Goal: Contribute content: Contribute content

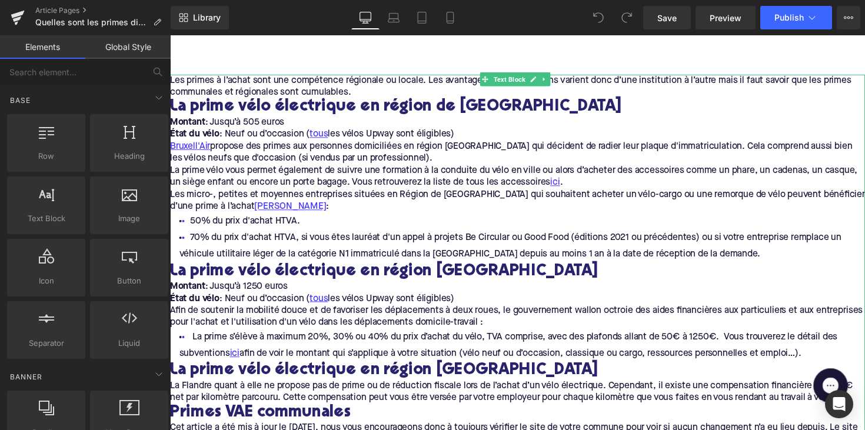
scroll to position [80, 0]
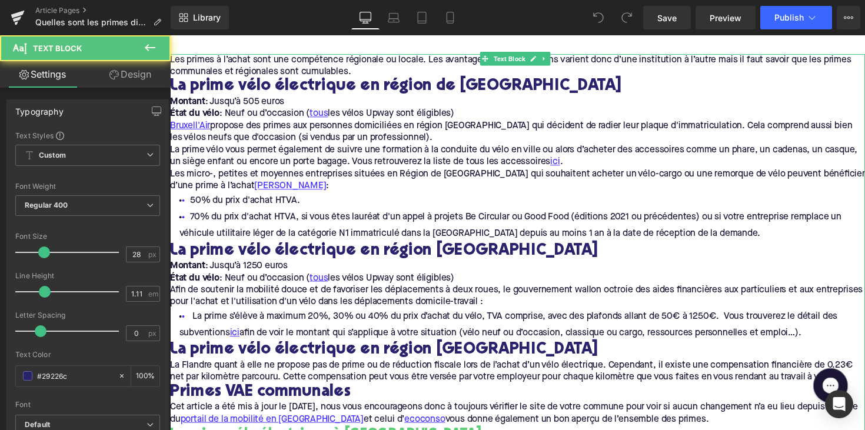
drag, startPoint x: 589, startPoint y: 144, endPoint x: 589, endPoint y: 151, distance: 7.1
click at [589, 144] on p "Bruxell'Air propose des primes aux personnes domiciliées en région bruxelloise …" at bounding box center [526, 159] width 712 height 74
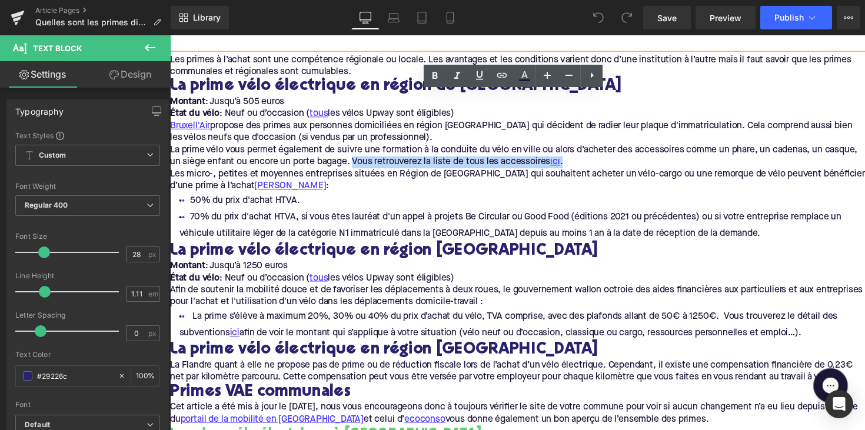
drag, startPoint x: 394, startPoint y: 165, endPoint x: 610, endPoint y: 168, distance: 216.6
click at [610, 168] on p "Bruxell'Air propose des primes aux personnes domiciliées en région bruxelloise …" at bounding box center [526, 159] width 712 height 74
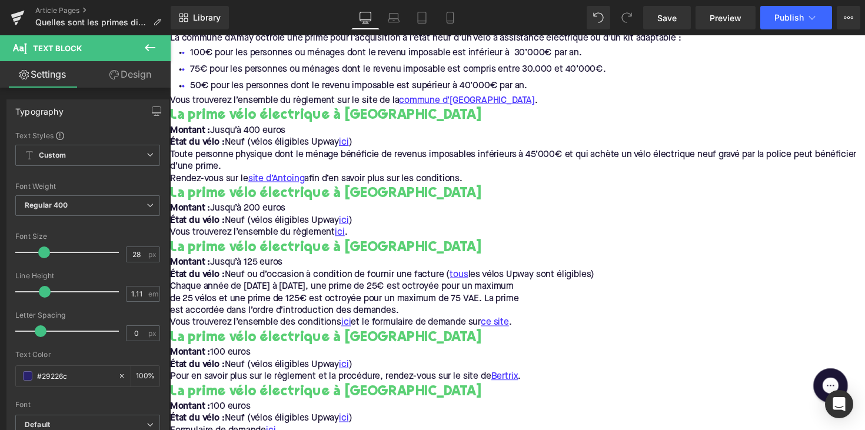
scroll to position [539, 0]
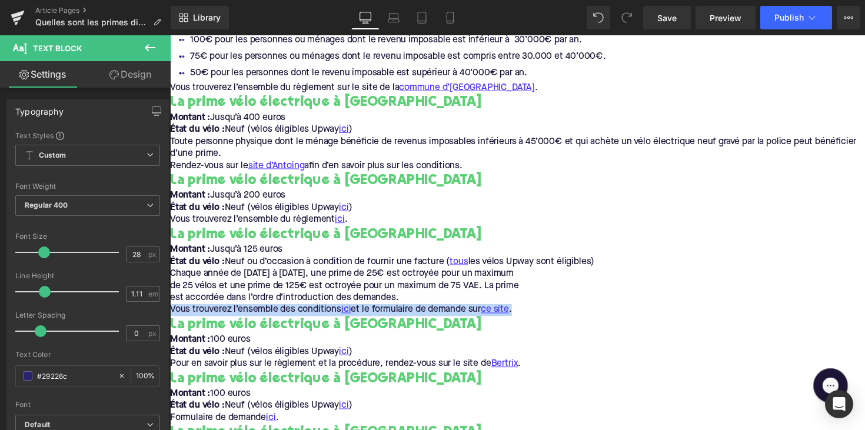
drag, startPoint x: 538, startPoint y: 317, endPoint x: 169, endPoint y: 311, distance: 369.1
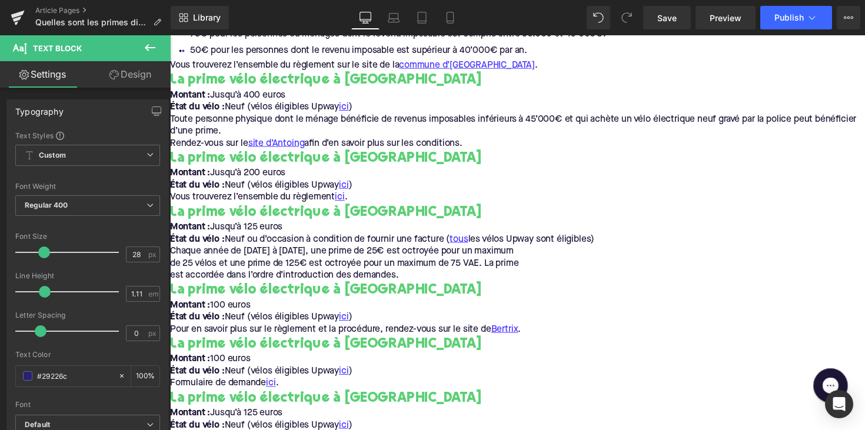
scroll to position [574, 0]
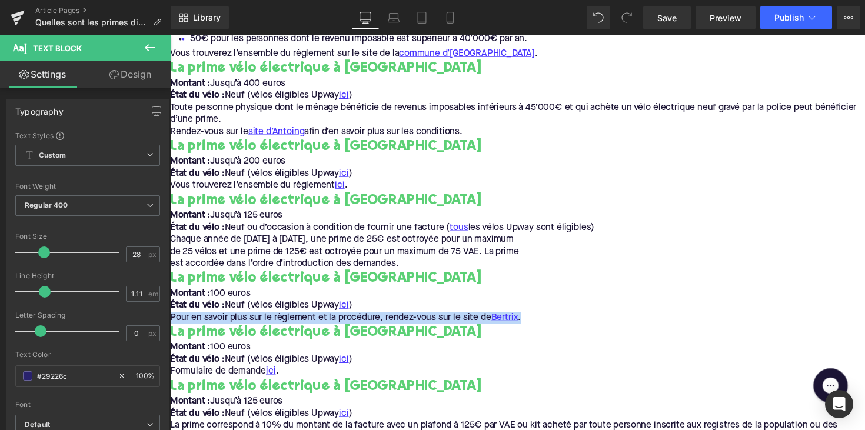
drag, startPoint x: 543, startPoint y: 327, endPoint x: 172, endPoint y: 327, distance: 370.8
click at [172, 327] on p "Pour en savoir plus sur le règlement et la procédure, rendez-vous sur le site d…" at bounding box center [526, 325] width 712 height 12
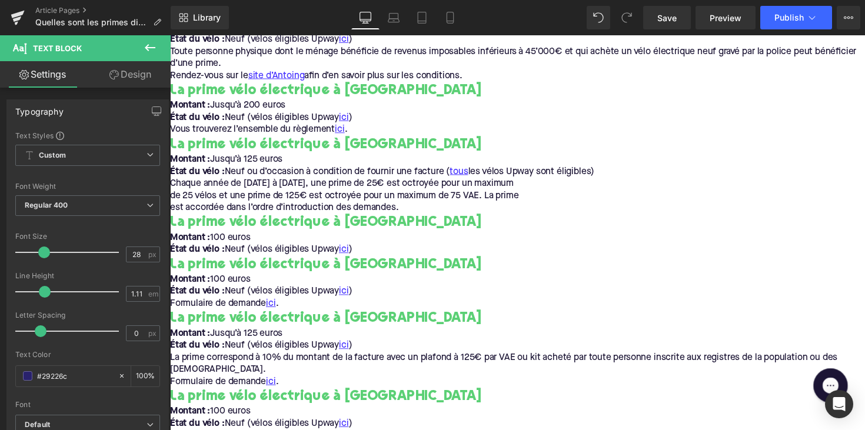
scroll to position [646, 0]
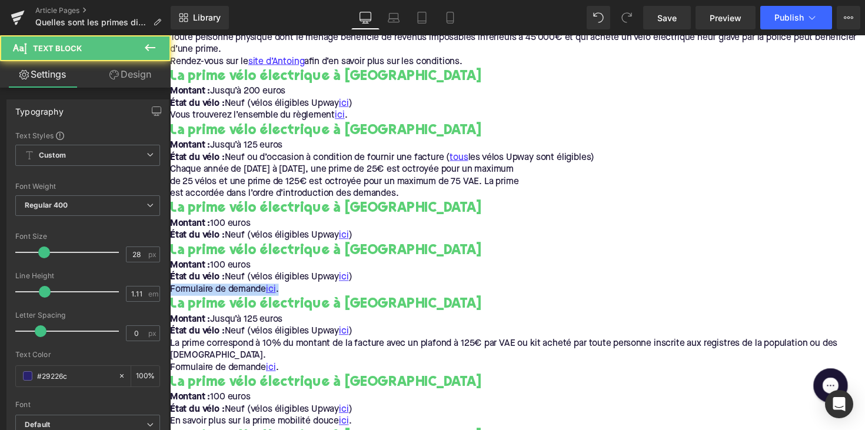
drag, startPoint x: 288, startPoint y: 297, endPoint x: 160, endPoint y: 297, distance: 127.7
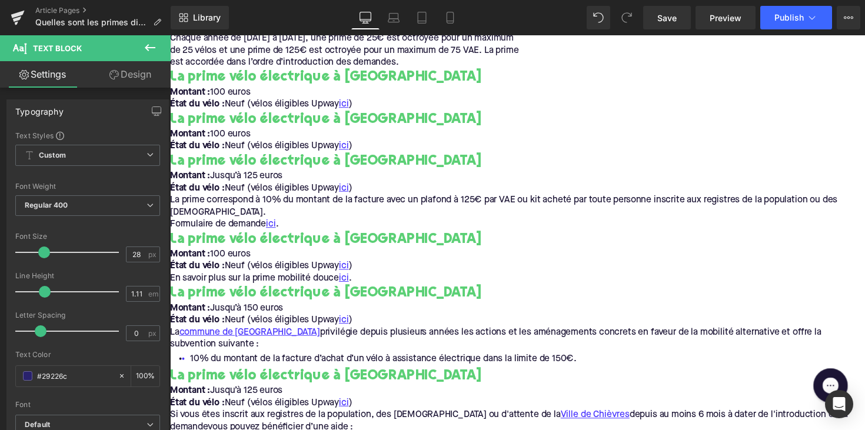
scroll to position [781, 0]
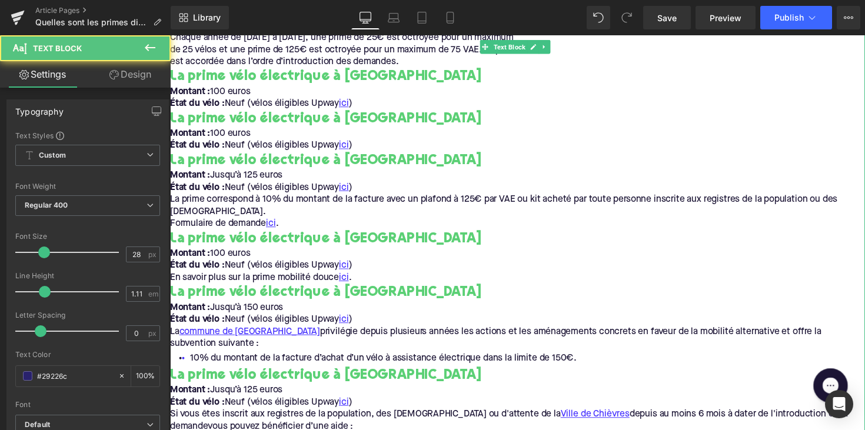
click at [370, 283] on p "En savoir plus sur la prime mobilité douce ici ." at bounding box center [526, 284] width 712 height 12
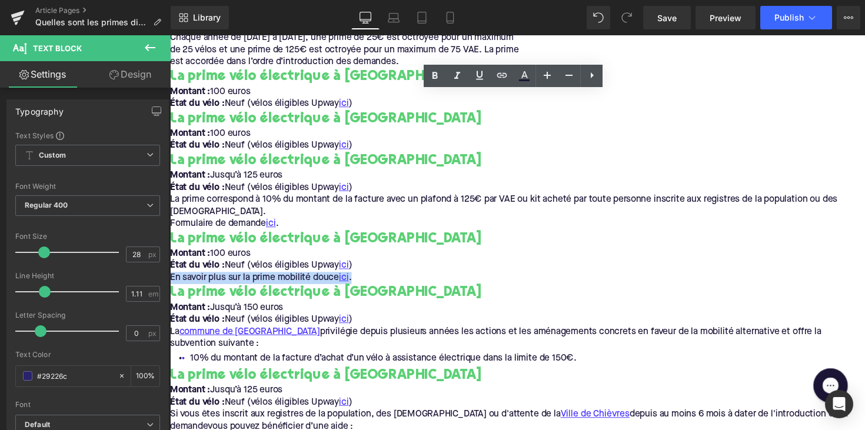
drag, startPoint x: 370, startPoint y: 283, endPoint x: 177, endPoint y: 284, distance: 193.1
click at [177, 284] on p "En savoir plus sur la prime mobilité douce ici ." at bounding box center [526, 284] width 712 height 12
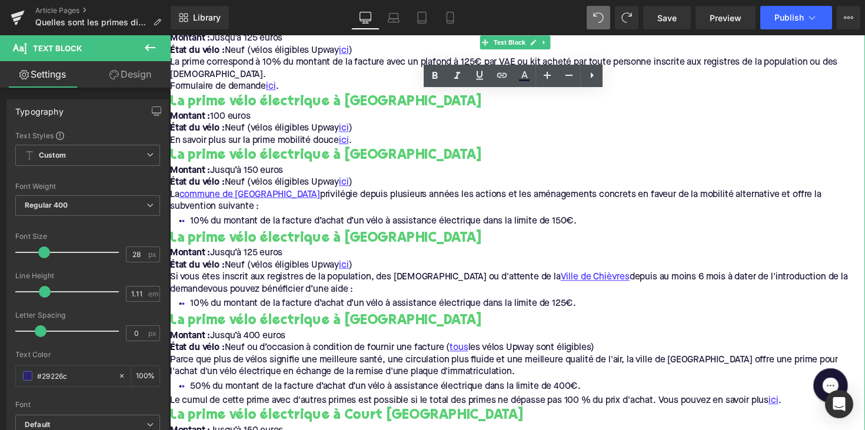
scroll to position [916, 0]
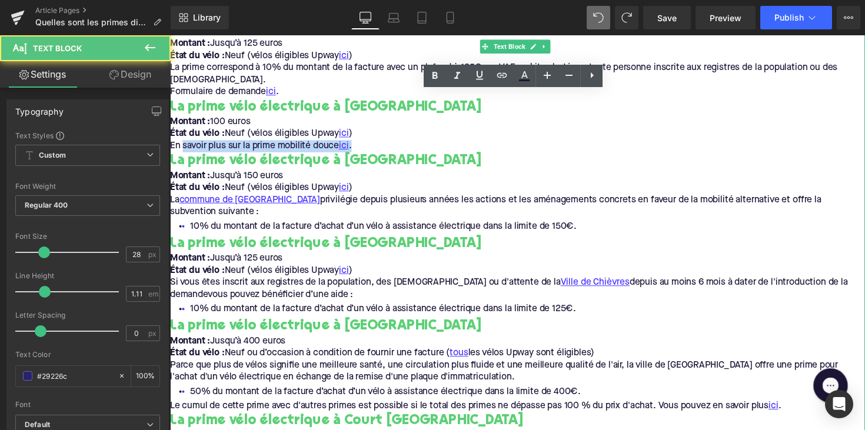
drag, startPoint x: 364, startPoint y: 147, endPoint x: 184, endPoint y: 150, distance: 180.1
click at [184, 150] on p "En savoir plus sur la prime mobilité douce ici ." at bounding box center [526, 149] width 712 height 12
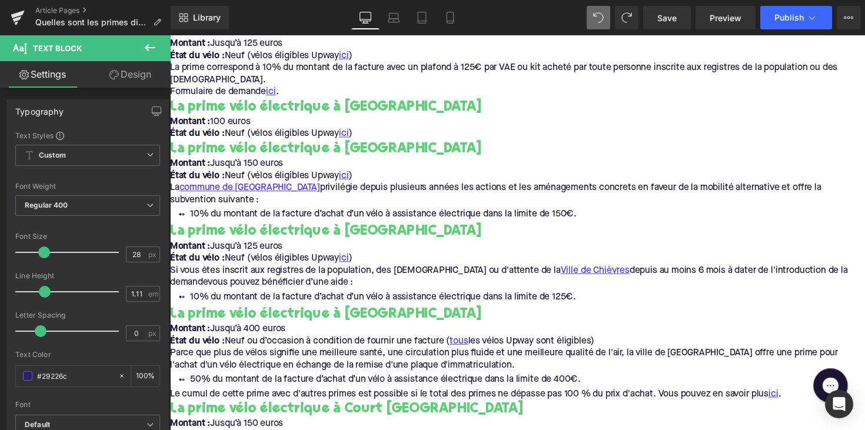
scroll to position [924, 0]
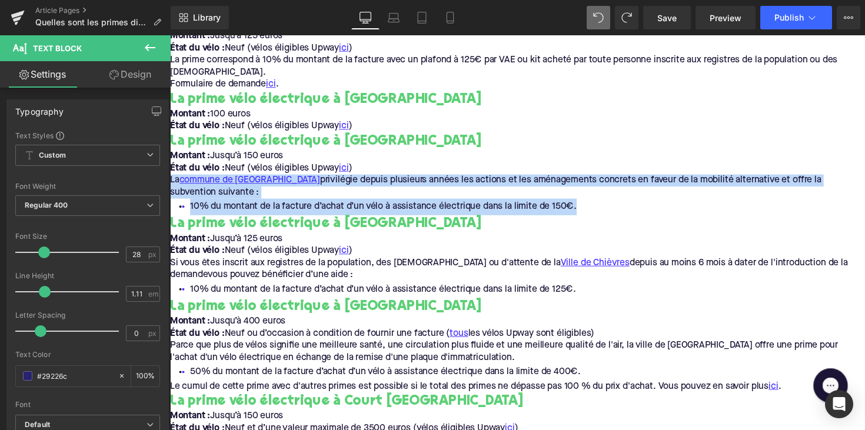
drag, startPoint x: 600, startPoint y: 207, endPoint x: 172, endPoint y: 184, distance: 429.1
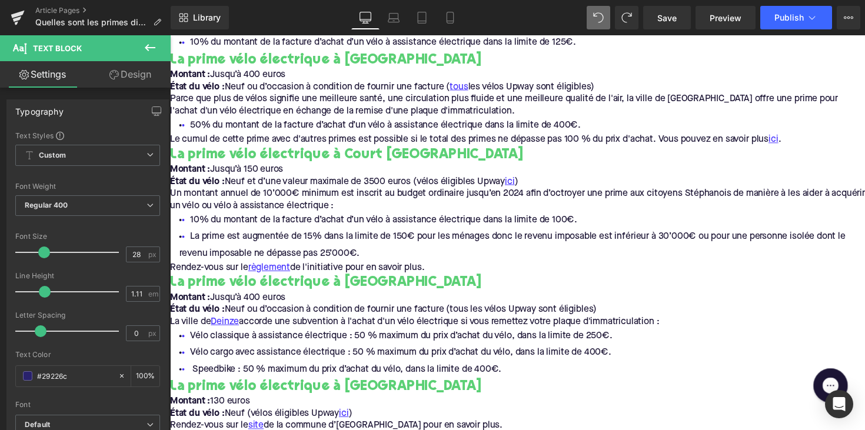
scroll to position [1134, 0]
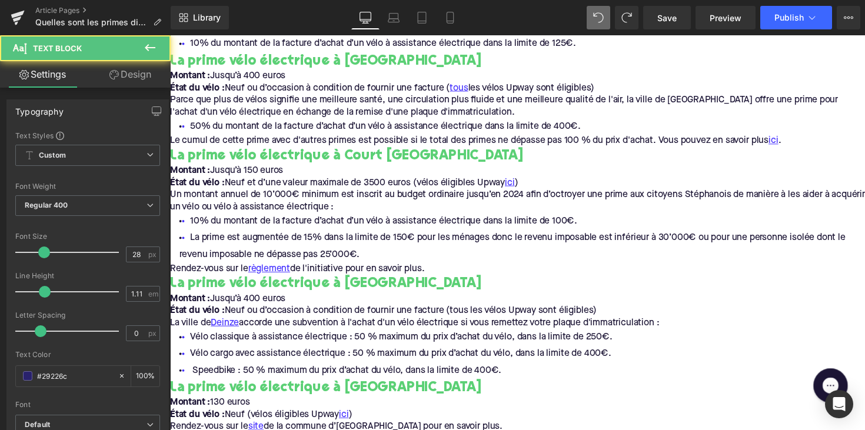
drag, startPoint x: 444, startPoint y: 276, endPoint x: 166, endPoint y: 273, distance: 278.4
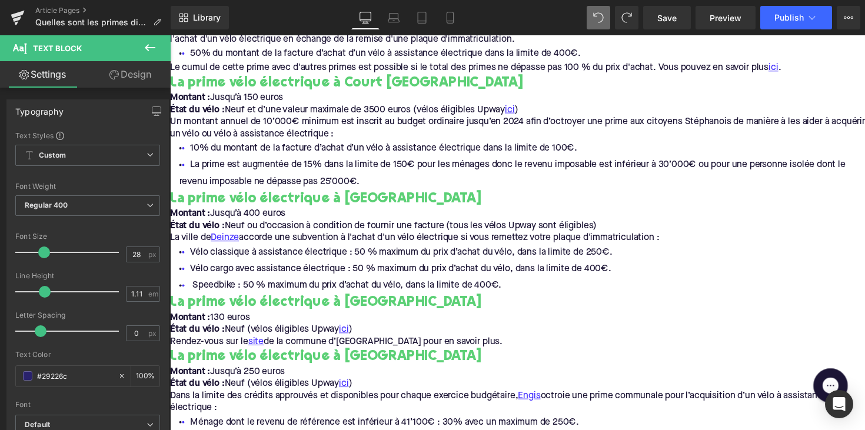
scroll to position [1234, 0]
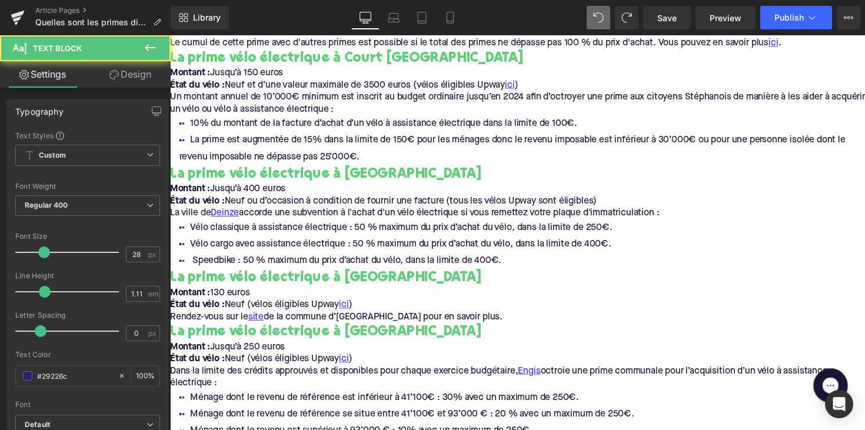
click at [469, 324] on span "de la commune d’Ellezelles pour en savoir plus." at bounding box center [388, 324] width 245 height 9
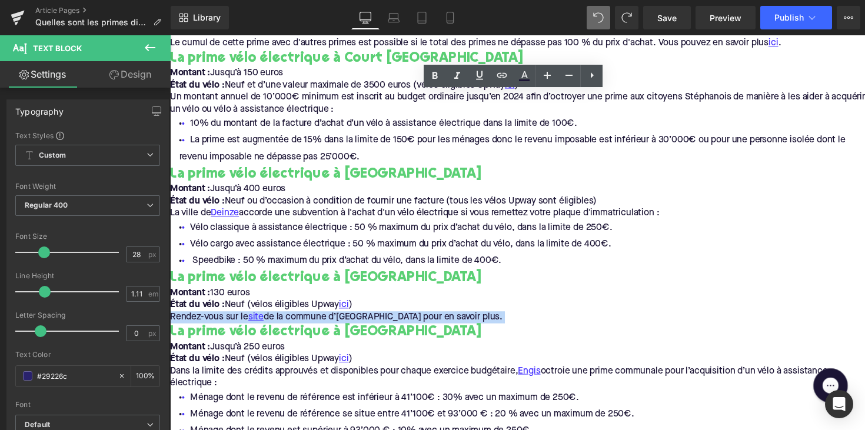
drag, startPoint x: 472, startPoint y: 324, endPoint x: 165, endPoint y: 328, distance: 306.7
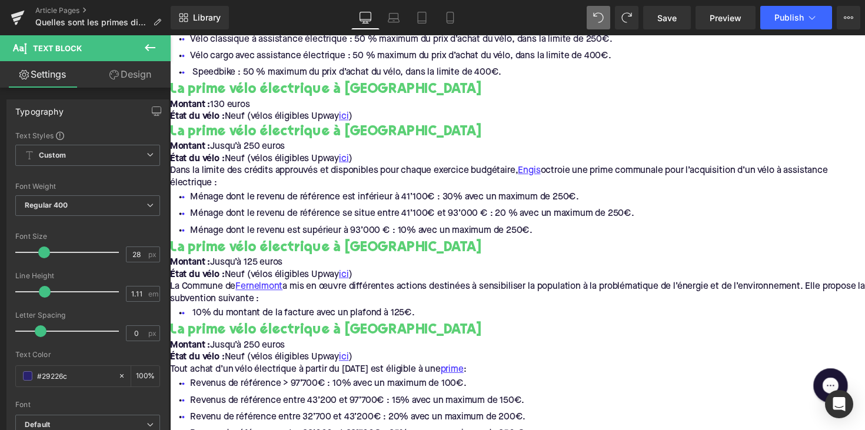
scroll to position [1469, 0]
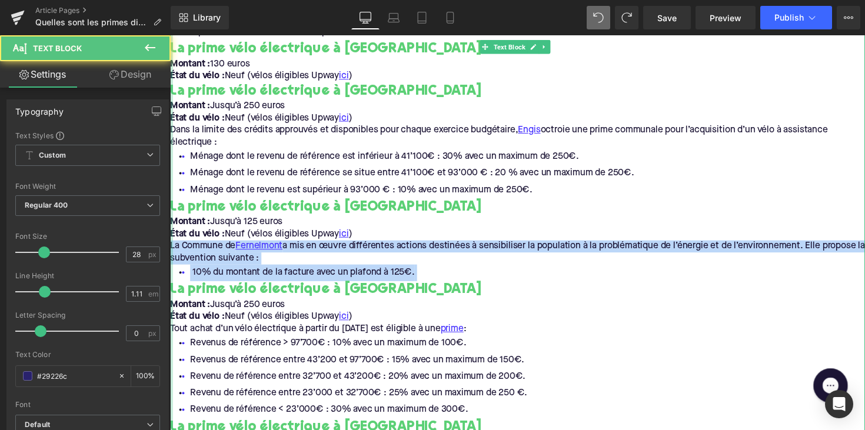
drag, startPoint x: 429, startPoint y: 280, endPoint x: 170, endPoint y: 251, distance: 261.2
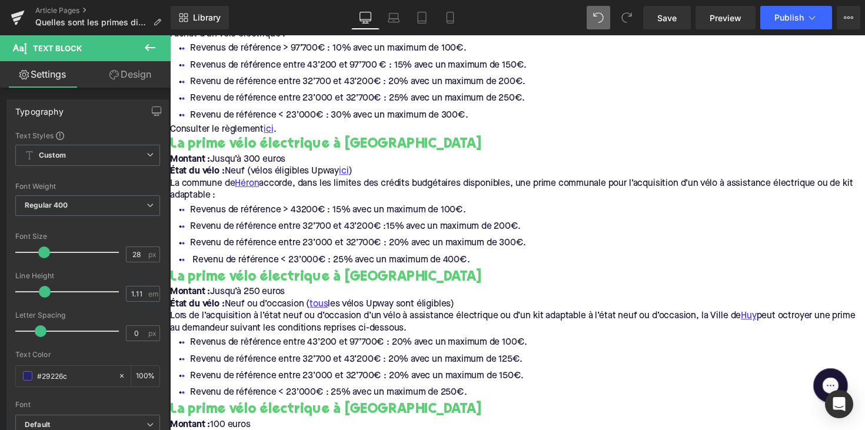
scroll to position [1981, 0]
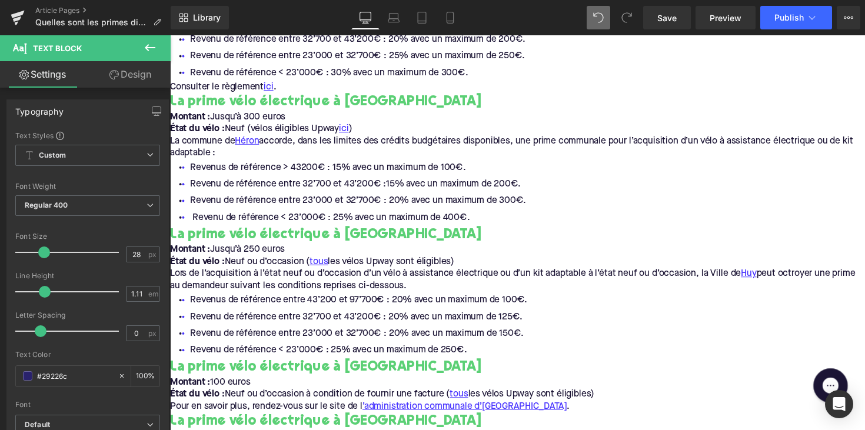
drag, startPoint x: 455, startPoint y: 297, endPoint x: 168, endPoint y: 279, distance: 287.8
click at [170, 279] on html "Les primes à l’achat sont une compétence régionale ou locale. Les avantages et …" at bounding box center [526, 308] width 712 height 4507
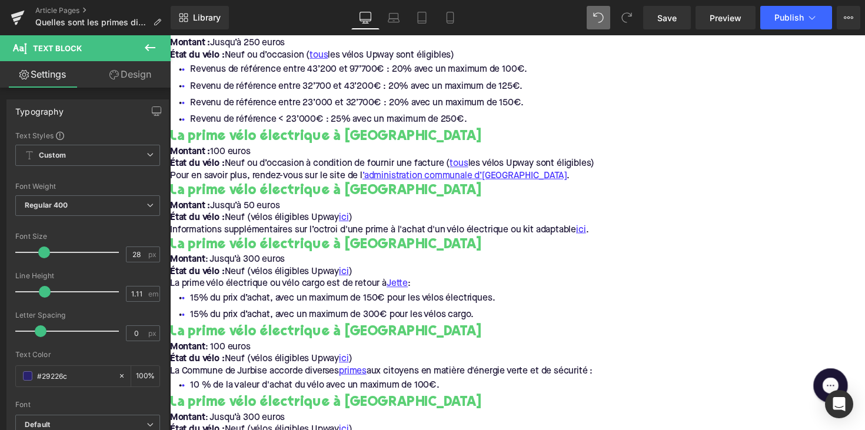
scroll to position [2211, 0]
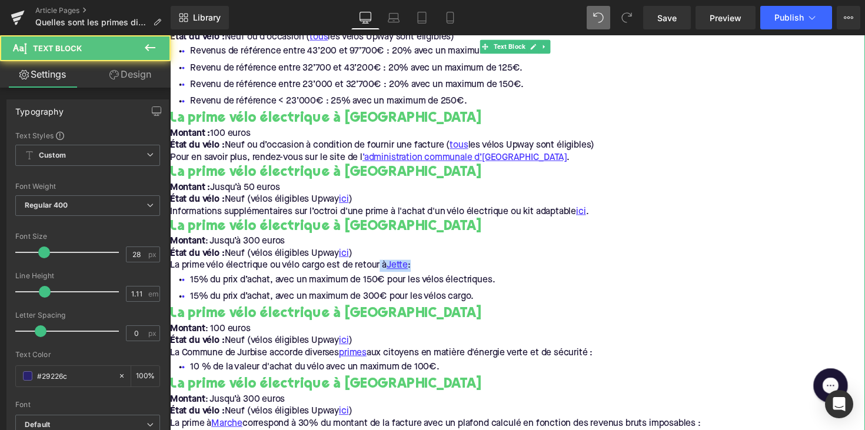
drag, startPoint x: 423, startPoint y: 274, endPoint x: 389, endPoint y: 274, distance: 33.6
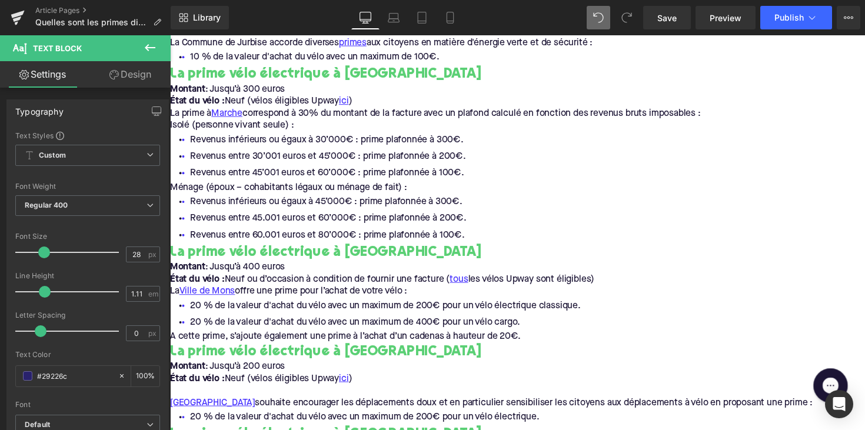
scroll to position [2543, 0]
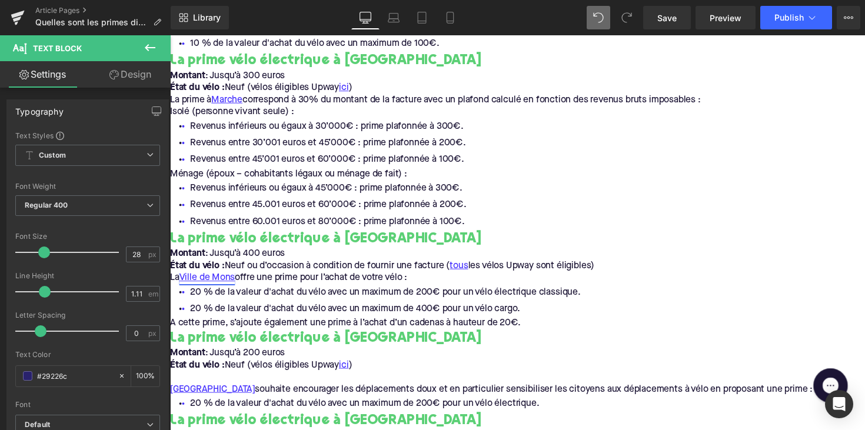
click at [232, 285] on span "Ville de Mons" at bounding box center [208, 283] width 57 height 9
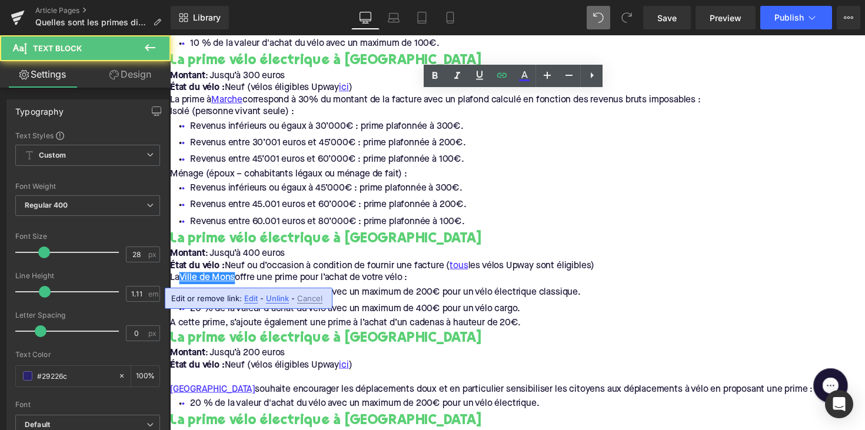
click at [273, 297] on span "Unlink" at bounding box center [277, 299] width 23 height 10
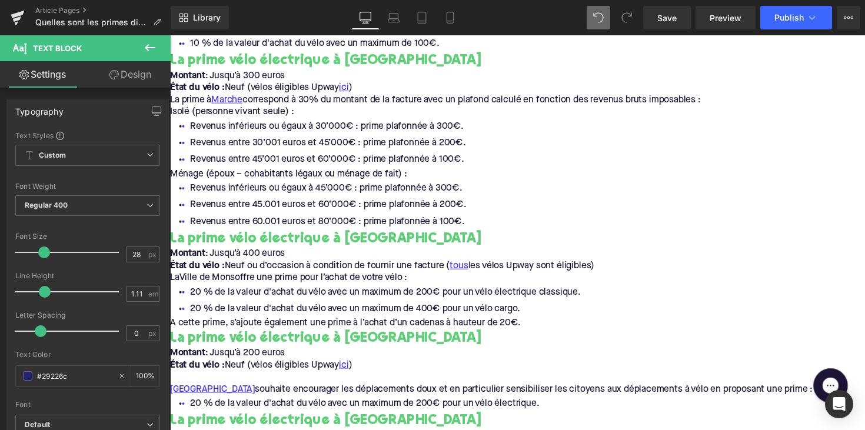
scroll to position [2643, 0]
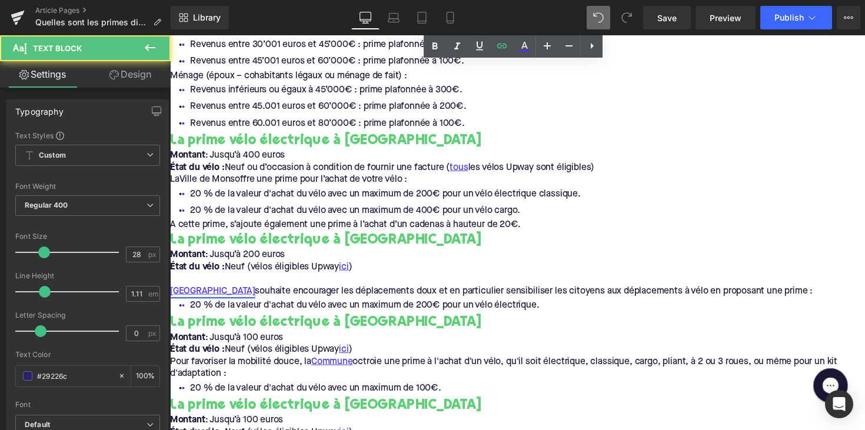
click at [222, 294] on span "Mont-Saint-Guibert" at bounding box center [213, 297] width 87 height 9
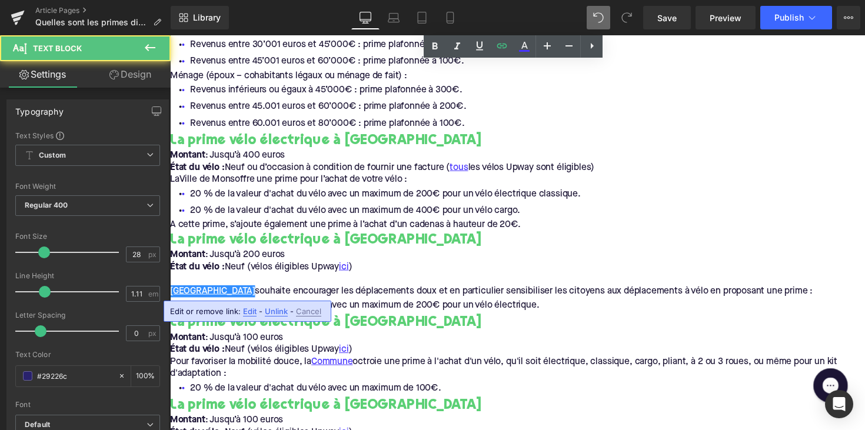
click at [274, 315] on span "Unlink" at bounding box center [276, 312] width 23 height 10
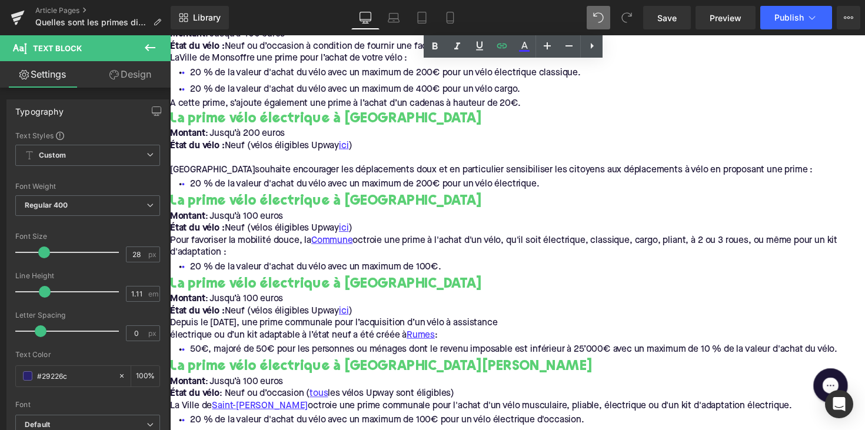
scroll to position [2785, 0]
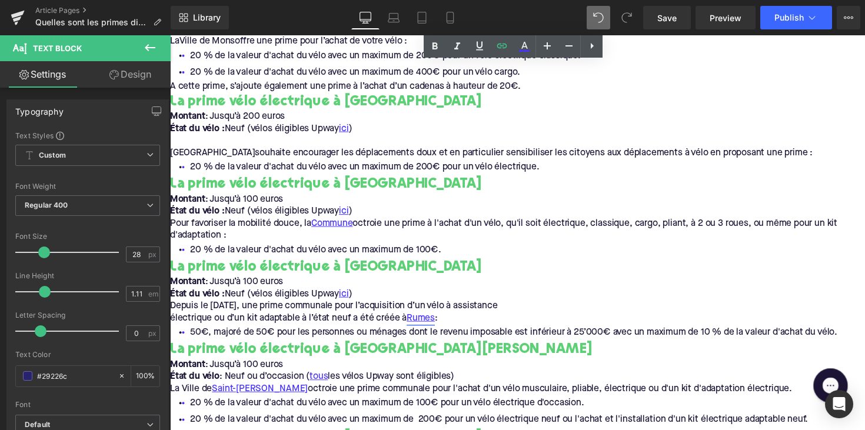
click at [430, 327] on span "Rumes" at bounding box center [427, 325] width 29 height 9
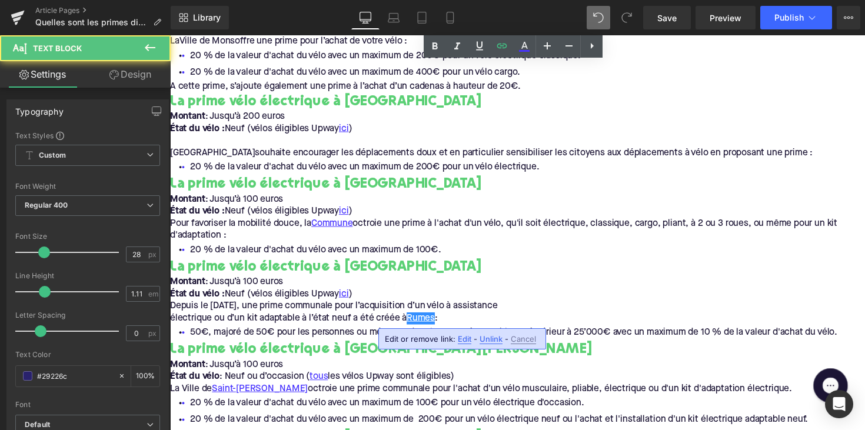
drag, startPoint x: 488, startPoint y: 337, endPoint x: 85, endPoint y: 355, distance: 403.0
click at [488, 337] on span "Unlink" at bounding box center [491, 339] width 23 height 10
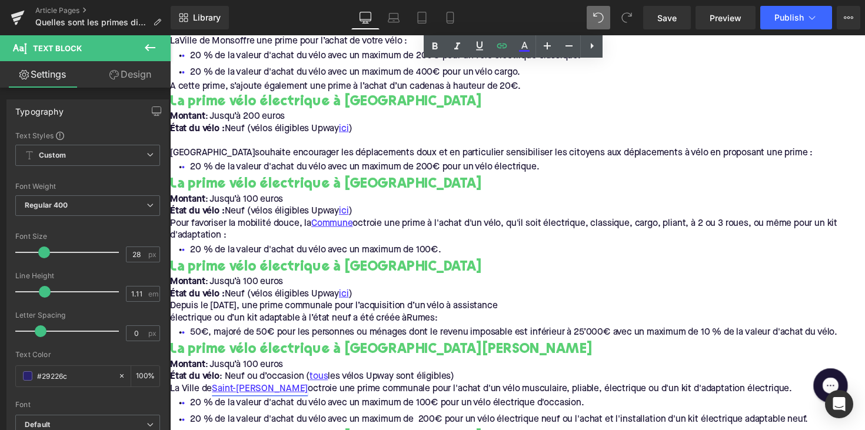
click at [254, 397] on span "Saint-Ghislain" at bounding box center [262, 397] width 98 height 9
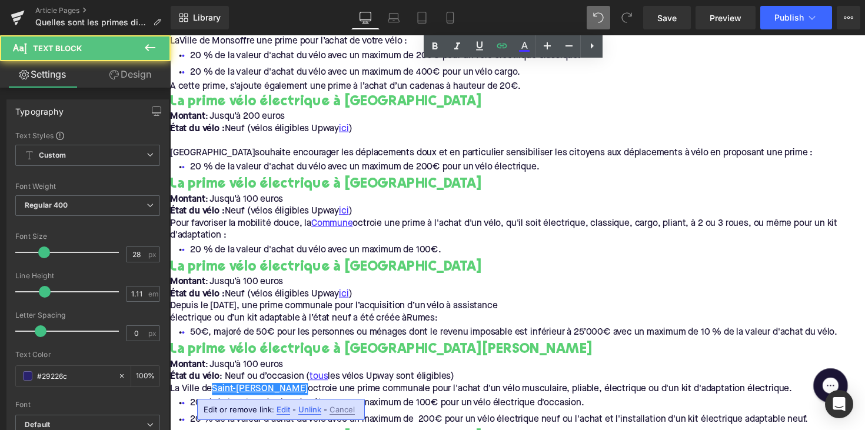
click at [307, 408] on span "Unlink" at bounding box center [309, 410] width 23 height 10
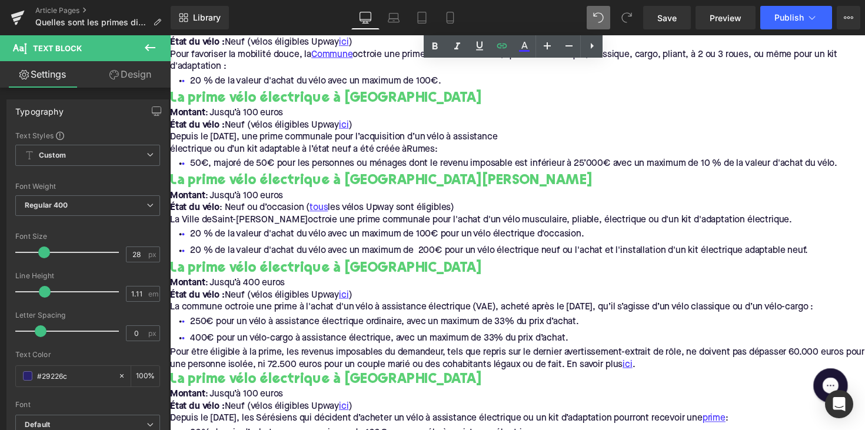
scroll to position [2958, 0]
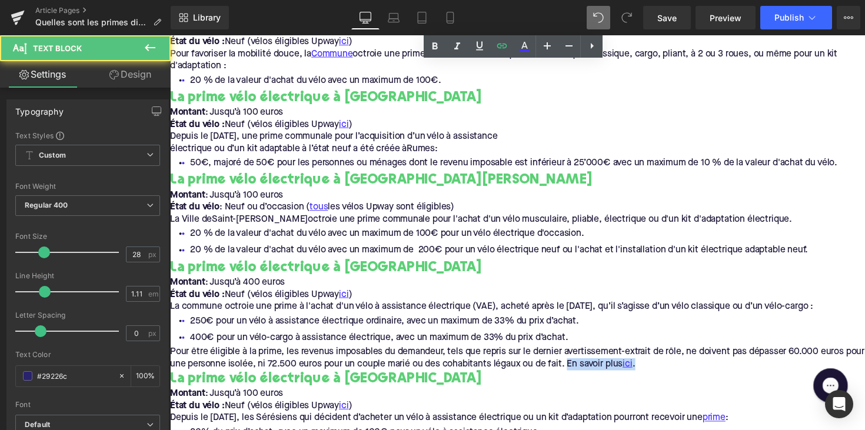
drag, startPoint x: 602, startPoint y: 372, endPoint x: 675, endPoint y: 373, distance: 73.0
click at [675, 373] on p "Pour être éligible à la prime, les revenus imposables du demandeur, tels que re…" at bounding box center [526, 366] width 712 height 25
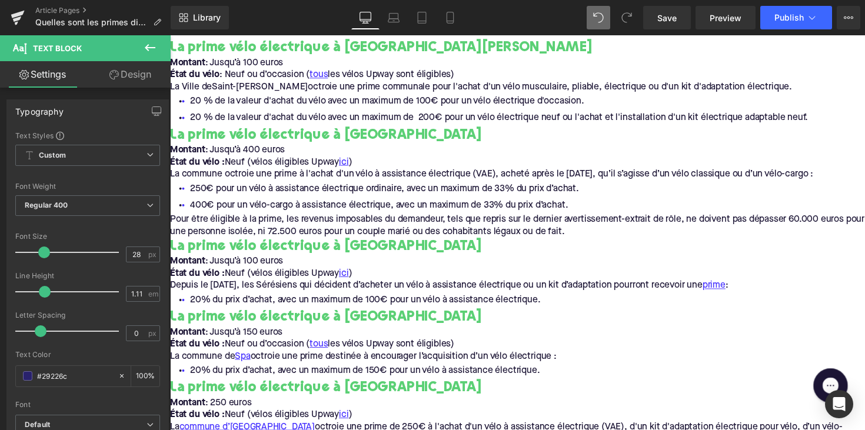
scroll to position [3097, 0]
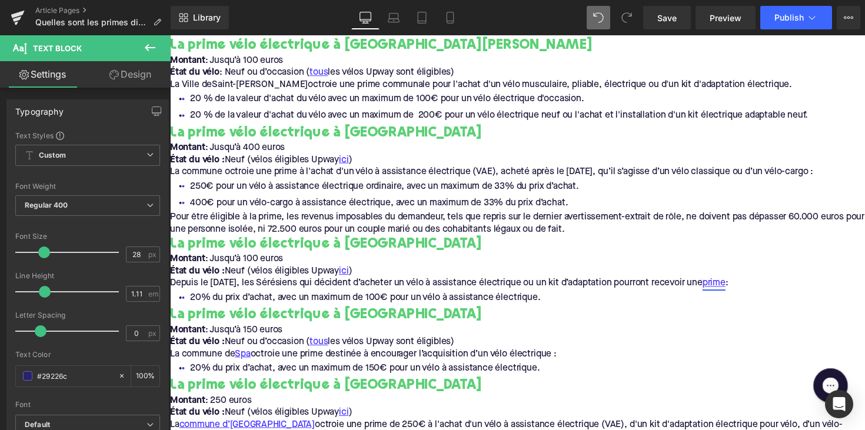
click at [739, 291] on span "prime" at bounding box center [728, 289] width 24 height 9
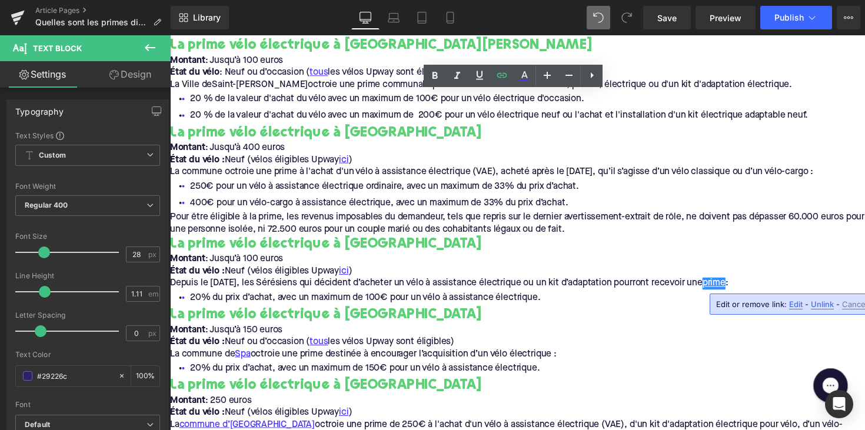
drag, startPoint x: 815, startPoint y: 304, endPoint x: 660, endPoint y: 275, distance: 157.5
click at [815, 304] on span "Unlink" at bounding box center [822, 305] width 23 height 10
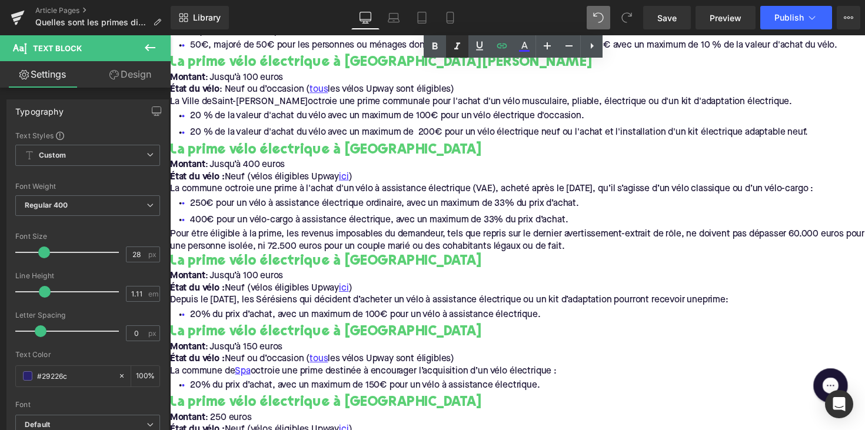
scroll to position [3040, 0]
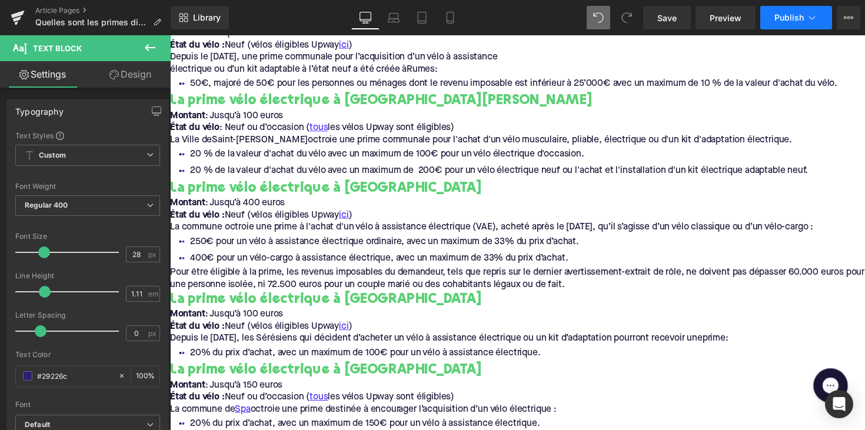
click at [776, 19] on span "Publish" at bounding box center [789, 17] width 29 height 9
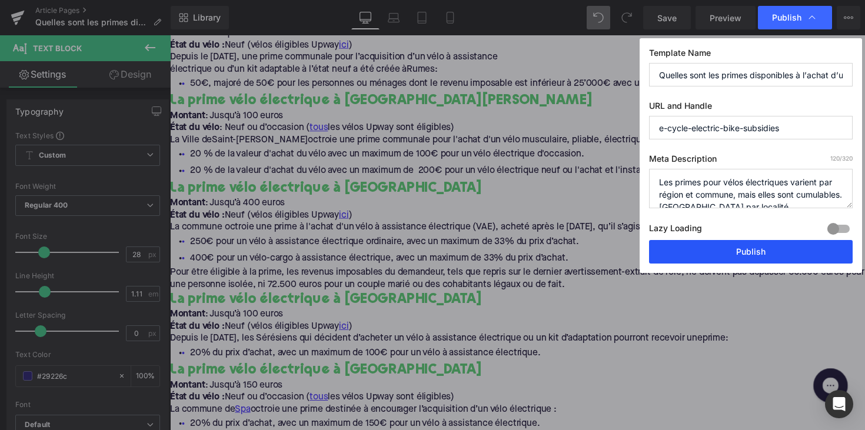
click at [729, 249] on button "Publish" at bounding box center [751, 252] width 204 height 24
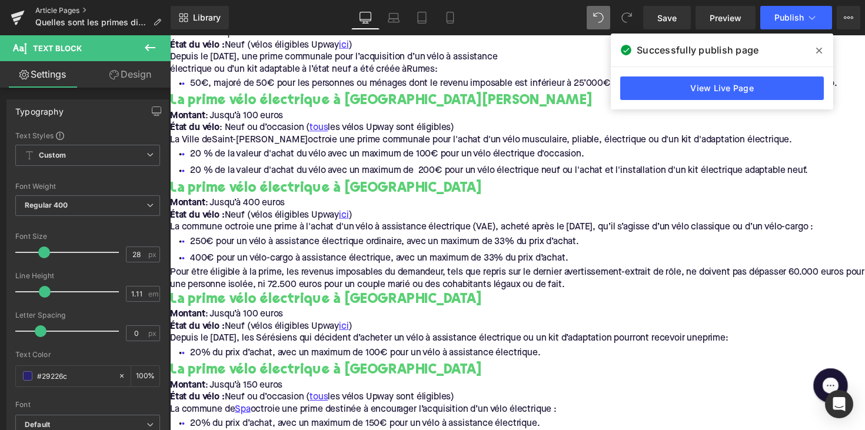
click at [55, 11] on link "Article Pages" at bounding box center [102, 10] width 135 height 9
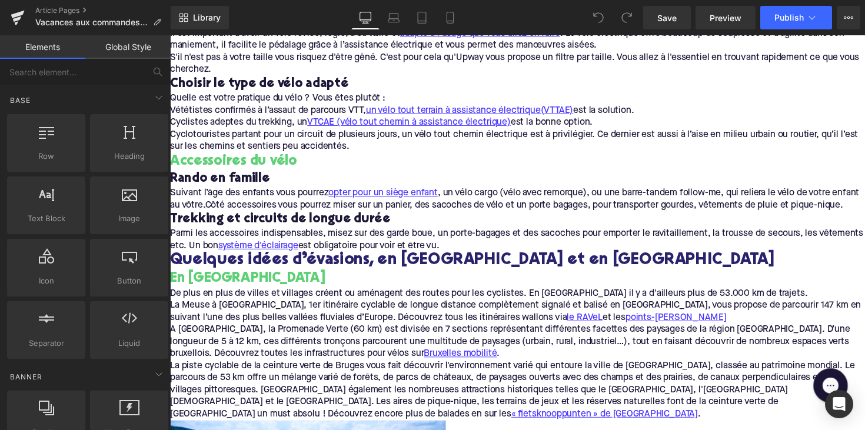
scroll to position [1111, 0]
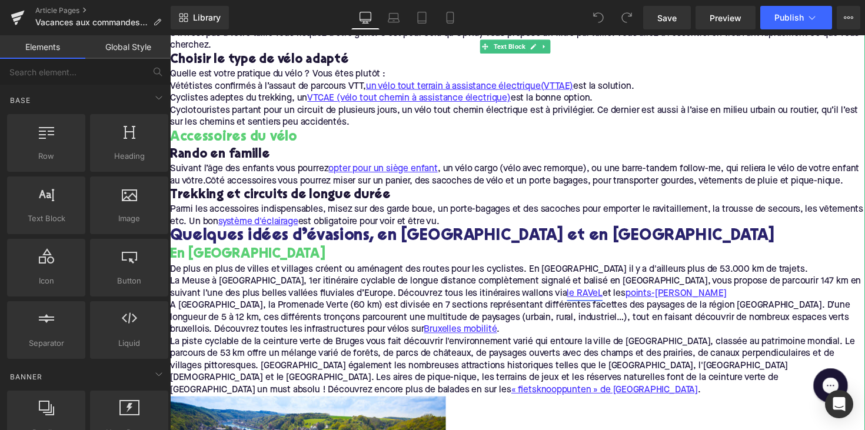
click at [577, 305] on span "le RAVeL" at bounding box center [595, 299] width 36 height 9
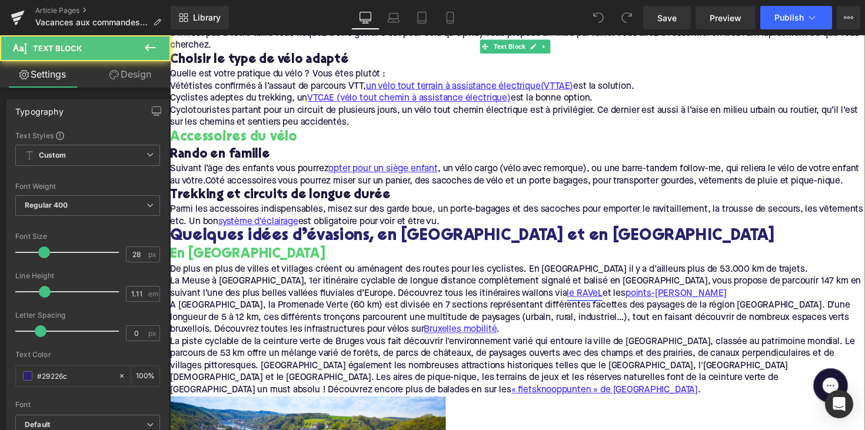
click at [577, 305] on span "le RAVeL" at bounding box center [595, 299] width 36 height 9
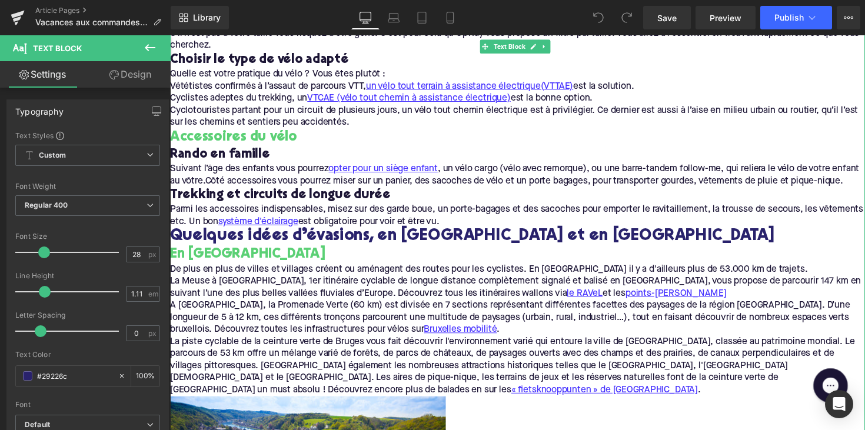
click at [506, 344] on p "A Bruxelles, la Promenade Verte (60 km) est divisée en 7 sections représentant …" at bounding box center [526, 325] width 712 height 37
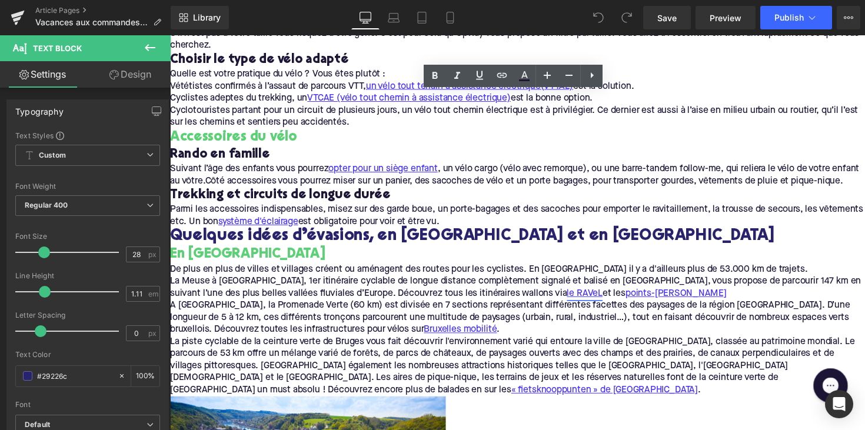
click at [577, 305] on span "le RAVeL" at bounding box center [595, 299] width 36 height 9
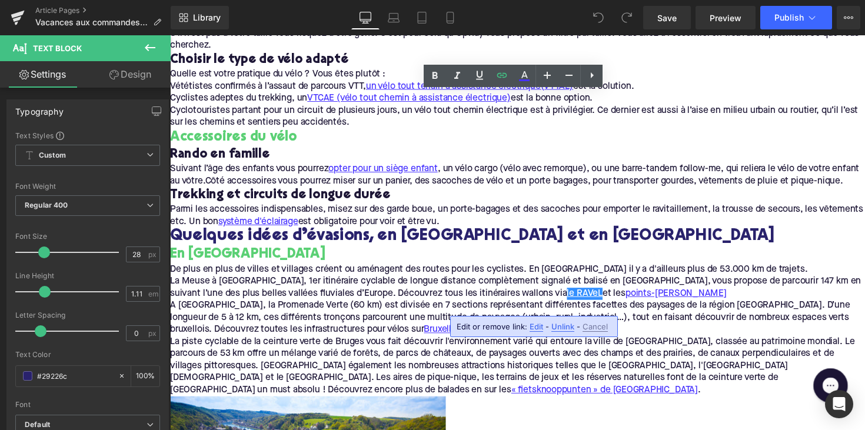
click at [570, 327] on span "Unlink" at bounding box center [563, 327] width 23 height 10
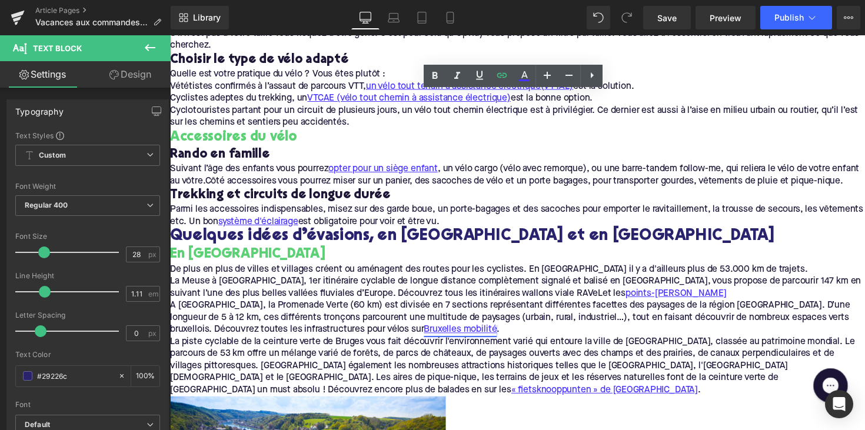
click at [430, 342] on span "Bruxelles mobilité" at bounding box center [467, 337] width 75 height 9
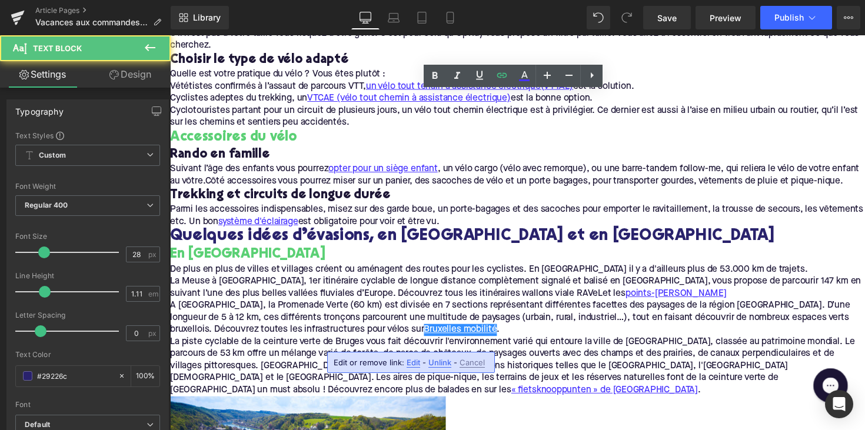
click at [434, 361] on span "Unlink" at bounding box center [439, 363] width 23 height 10
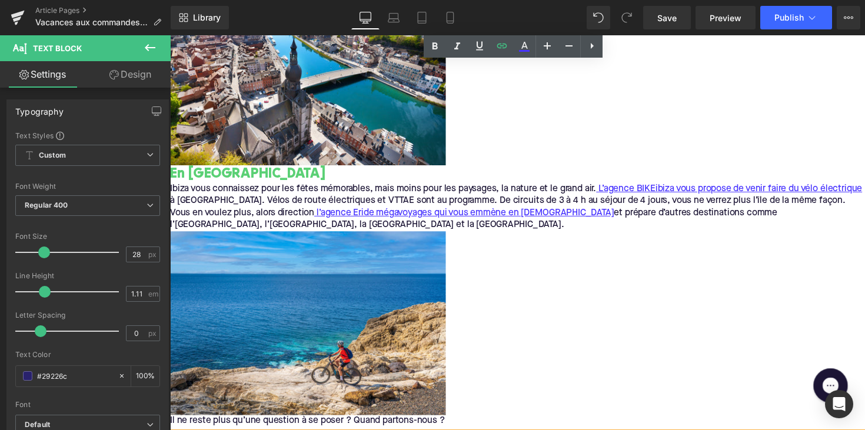
scroll to position [1549, 0]
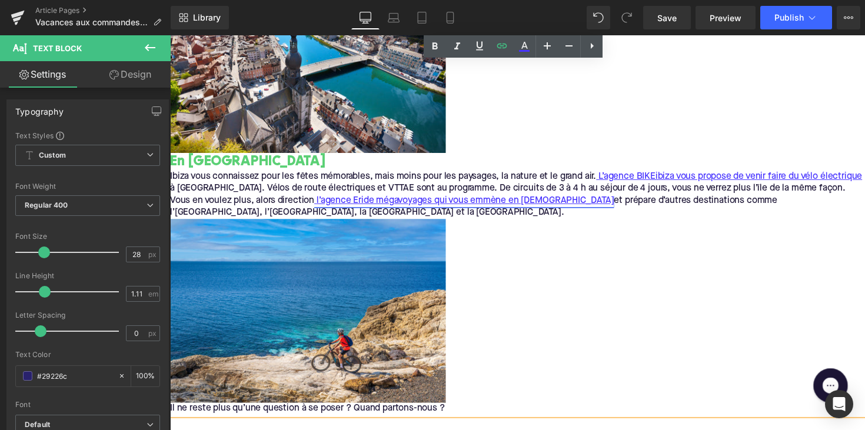
click at [426, 210] on span "l’agence Eride mégavoyages qui vous emmène en Italie" at bounding box center [472, 204] width 305 height 9
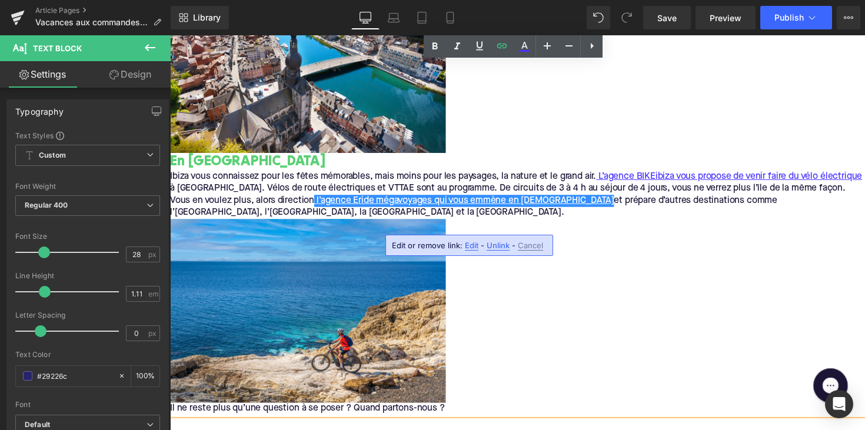
click at [489, 248] on span "Unlink" at bounding box center [498, 246] width 23 height 10
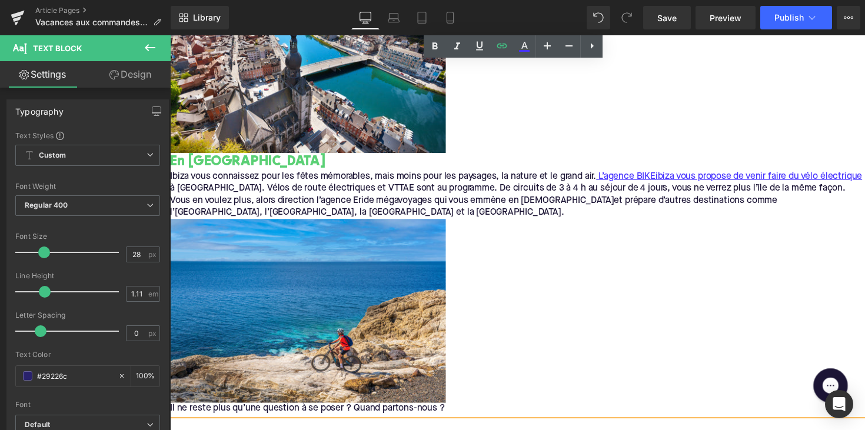
click at [759, 11] on div "Save Preview Publish Scheduled View Live Page View with current Template Save T…" at bounding box center [752, 18] width 227 height 24
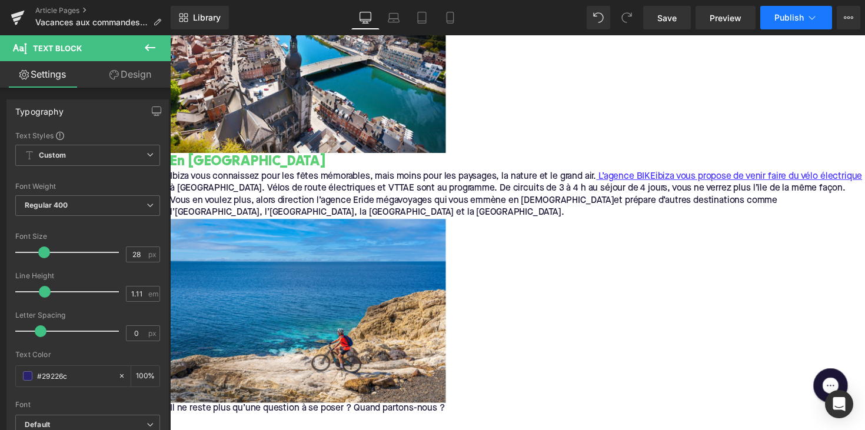
click at [775, 13] on button "Publish" at bounding box center [796, 18] width 72 height 24
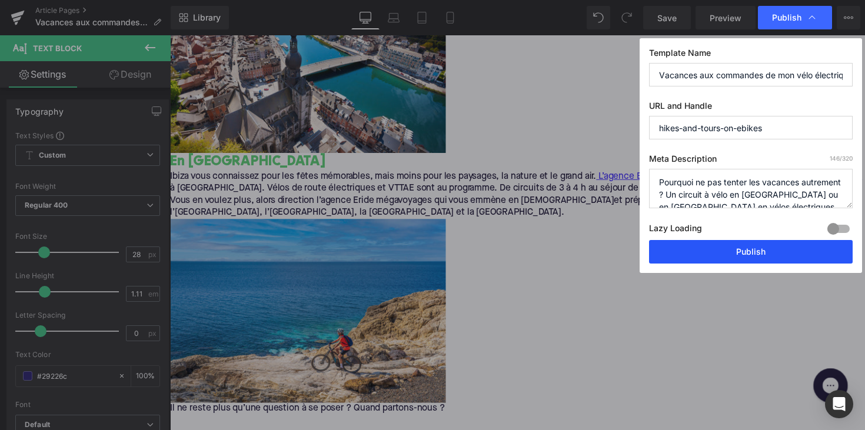
click at [761, 241] on button "Publish" at bounding box center [751, 252] width 204 height 24
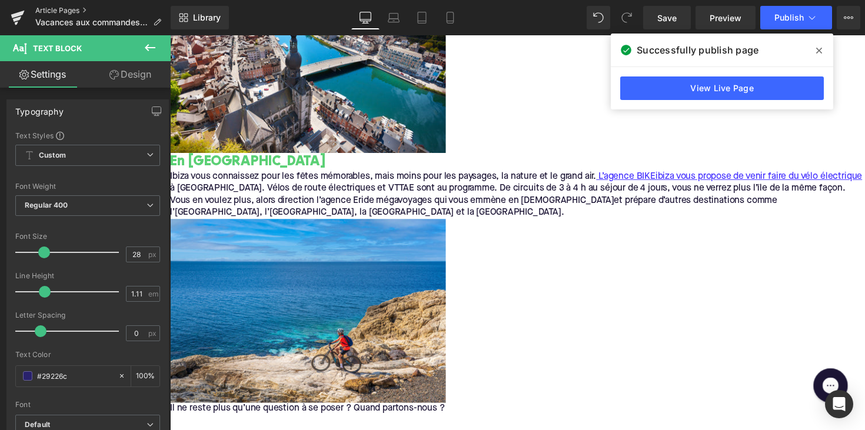
click at [81, 6] on link "Article Pages" at bounding box center [102, 10] width 135 height 9
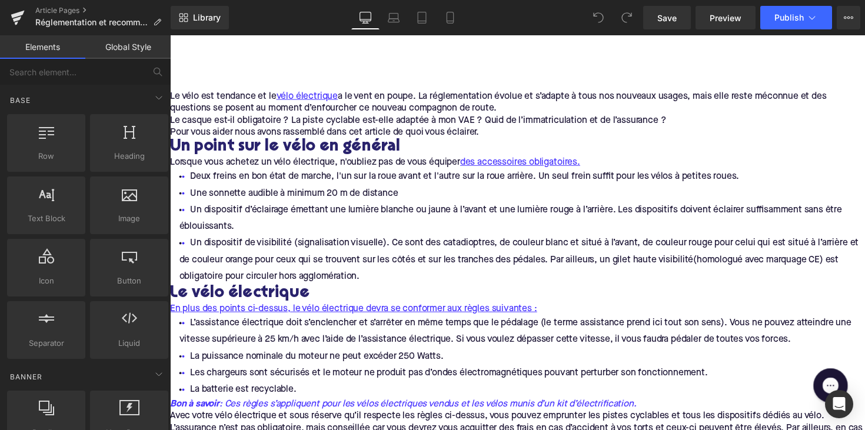
scroll to position [73, 0]
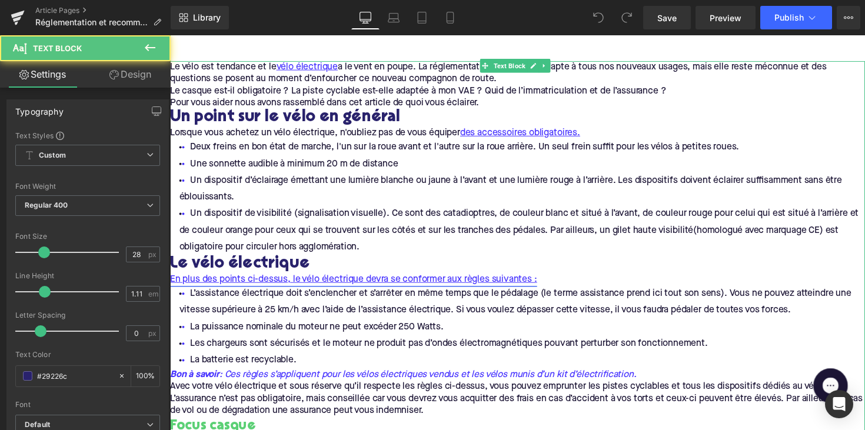
click at [422, 283] on span "En plus des points ci-dessus, le vélo électrique devra se conformer aux règles …" at bounding box center [358, 285] width 376 height 9
click at [430, 288] on span "En plus des points ci-dessus, le vélo électrique devra se conformer aux règles …" at bounding box center [358, 285] width 376 height 9
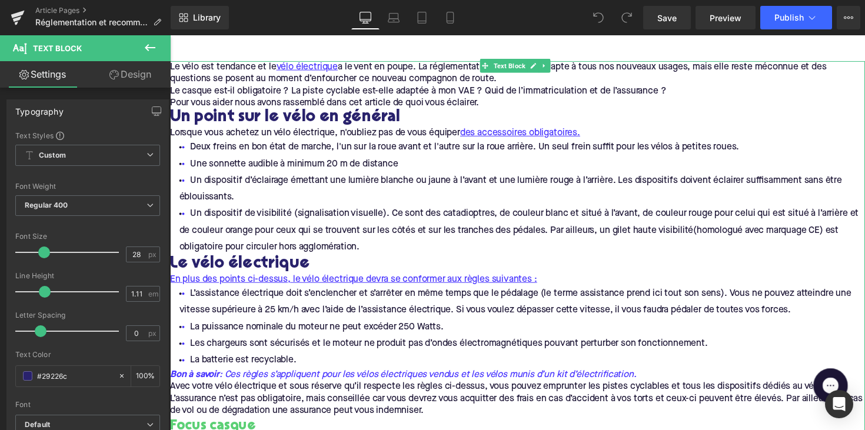
click at [408, 267] on h2 "Le vélo électrique" at bounding box center [526, 270] width 712 height 18
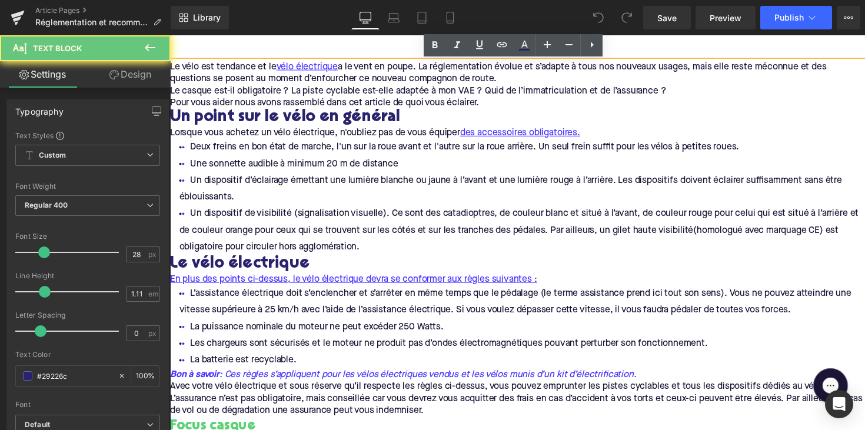
click at [408, 322] on span "L’assistance électrique doit s’enclencher et s’arrêter en même temps que le péd…" at bounding box center [524, 308] width 689 height 26
click at [407, 283] on span "En plus des points ci-dessus, le vélo électrique devra se conformer aux règles …" at bounding box center [358, 285] width 376 height 9
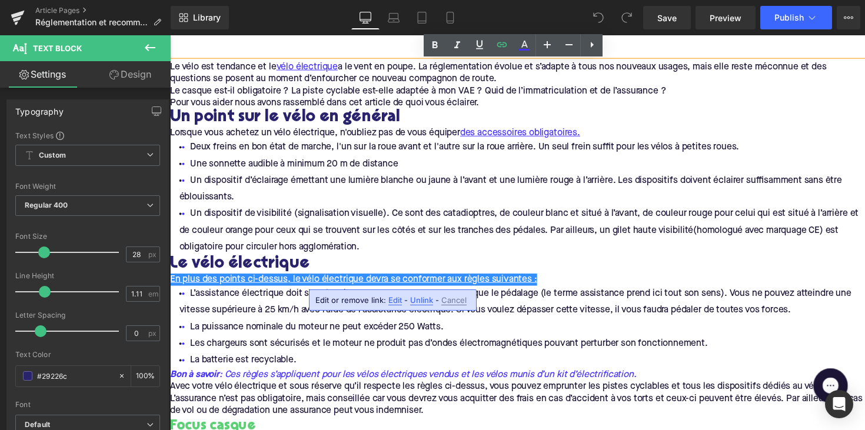
click at [417, 303] on span "Unlink" at bounding box center [421, 300] width 23 height 10
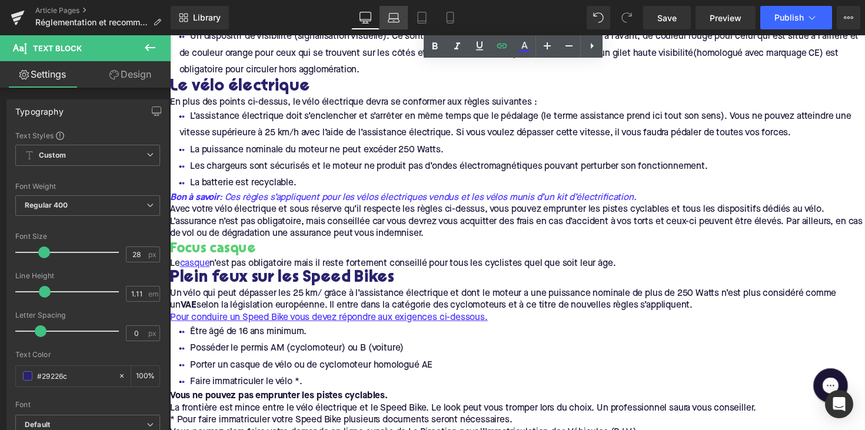
scroll to position [304, 0]
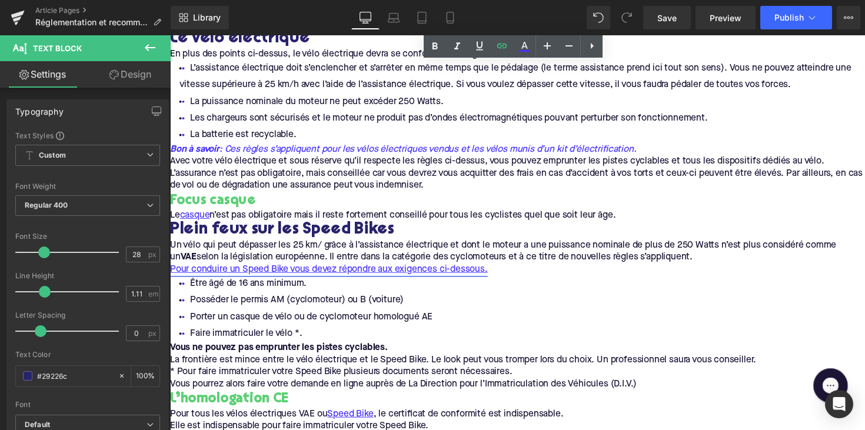
click at [309, 278] on span "Pour conduire un Speed Bike vous devez répondre aux exigences ci-dessous." at bounding box center [332, 275] width 325 height 9
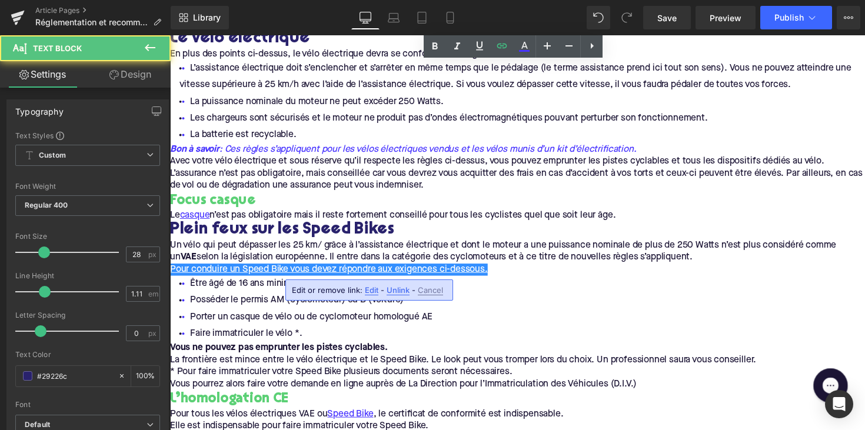
click at [387, 290] on span "Unlink" at bounding box center [398, 290] width 23 height 10
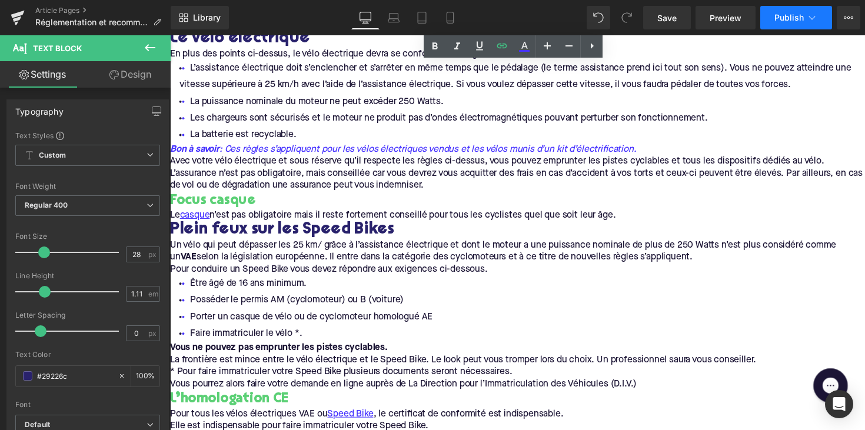
click at [783, 15] on span "Publish" at bounding box center [789, 17] width 29 height 9
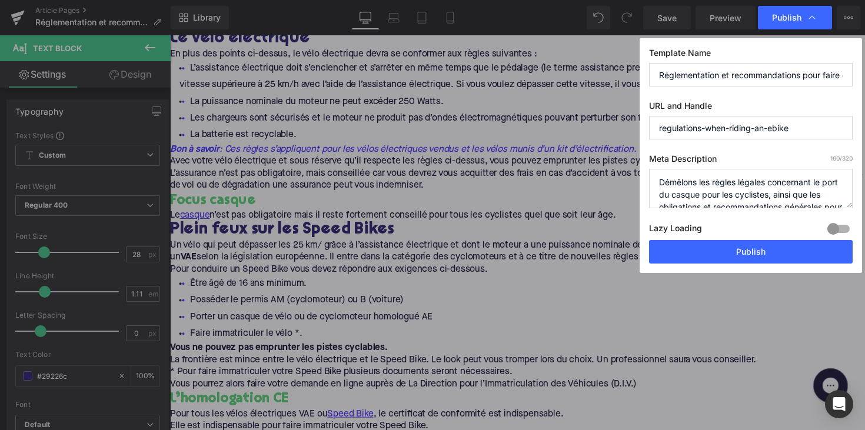
click at [783, 15] on span "Publish" at bounding box center [786, 17] width 29 height 11
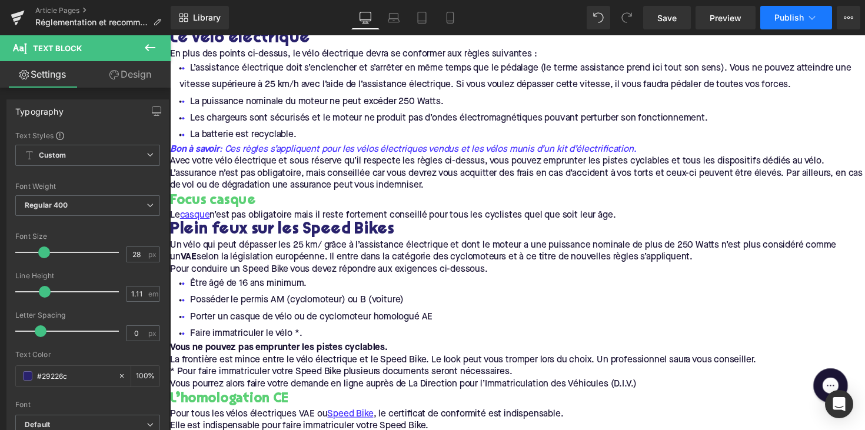
click at [783, 28] on button "Publish" at bounding box center [796, 18] width 72 height 24
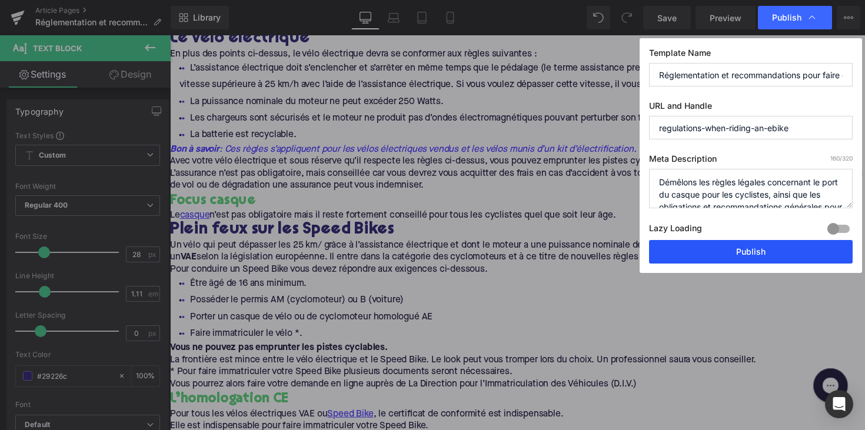
click at [740, 244] on button "Publish" at bounding box center [751, 252] width 204 height 24
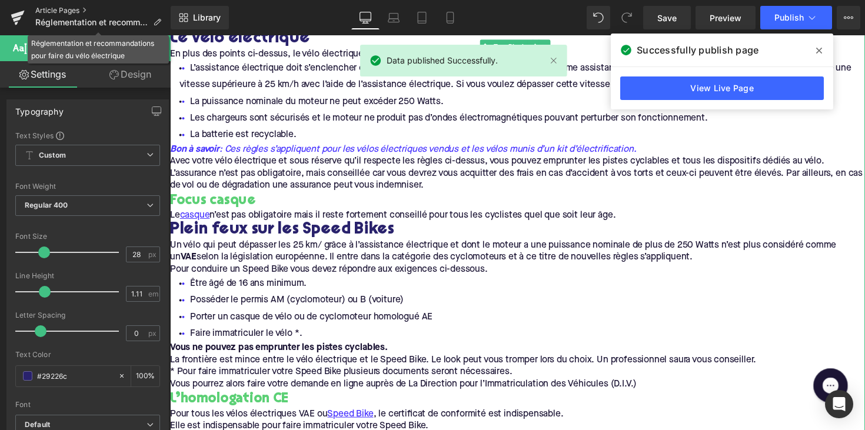
click at [51, 14] on link "Article Pages" at bounding box center [102, 10] width 135 height 9
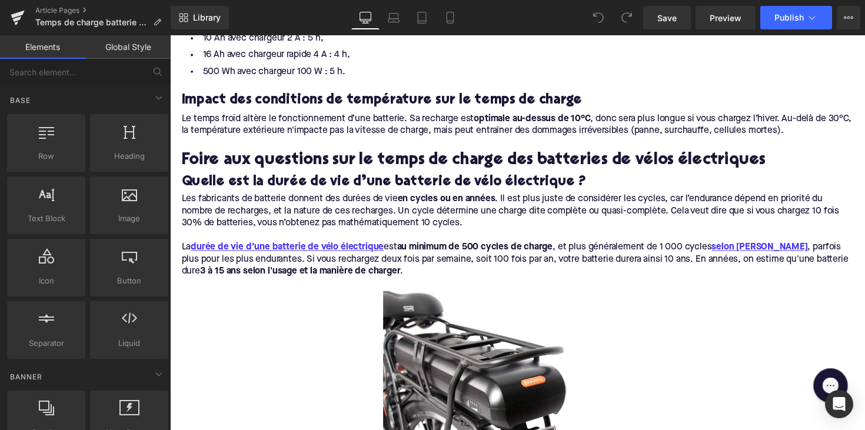
scroll to position [1499, 0]
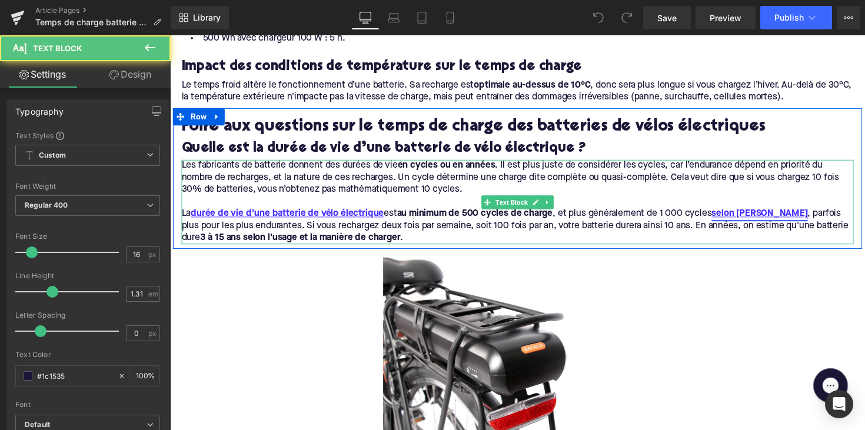
click at [751, 214] on strong "selon Shimano" at bounding box center [774, 218] width 98 height 9
click at [755, 214] on strong "selon Shimano" at bounding box center [774, 218] width 98 height 9
click at [756, 214] on strong "selon Shimano" at bounding box center [774, 218] width 98 height 9
click at [755, 214] on strong "selon Shimano" at bounding box center [774, 218] width 98 height 9
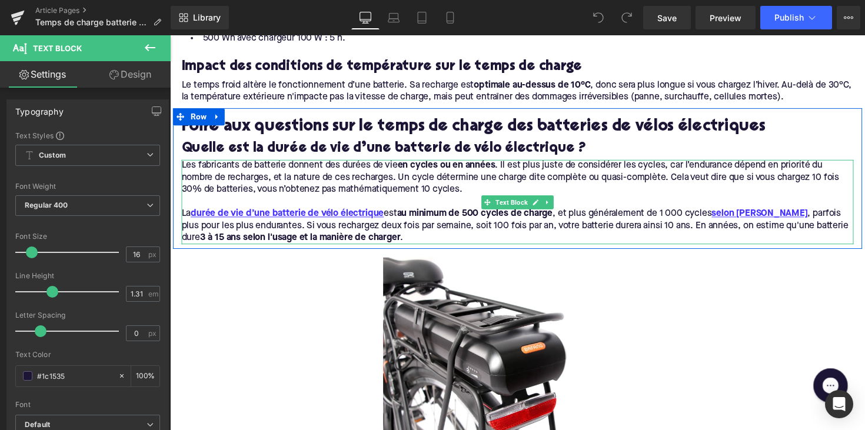
click at [667, 212] on p "La durée de vie d’une batterie de vélo électrique est au minimum de 500 cycles …" at bounding box center [526, 230] width 689 height 37
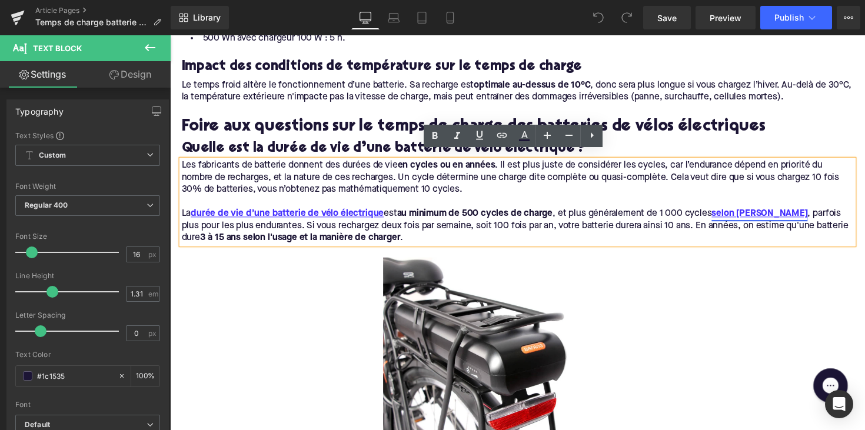
click at [738, 214] on strong "selon Shimano" at bounding box center [774, 218] width 98 height 9
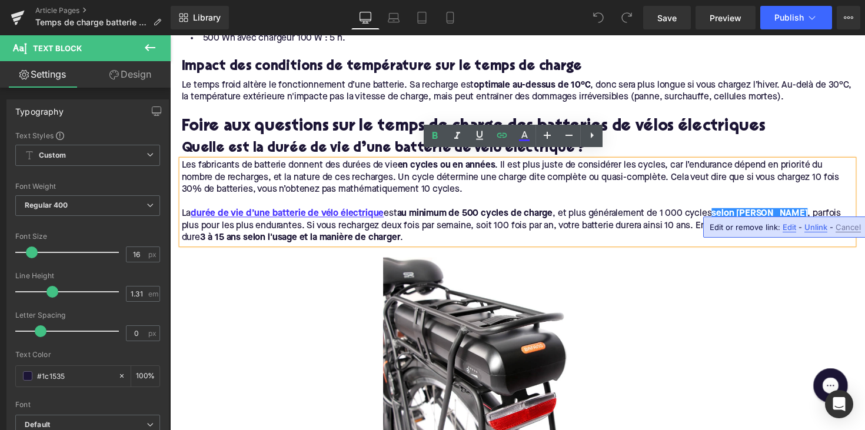
click at [806, 225] on span "Unlink" at bounding box center [816, 227] width 23 height 10
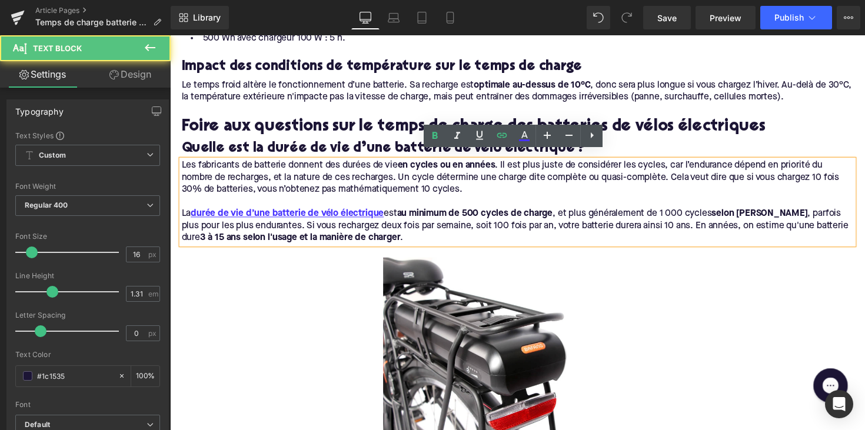
click at [825, 230] on p "La durée de vie d’une batterie de vélo électrique est au minimum de 500 cycles …" at bounding box center [526, 230] width 689 height 37
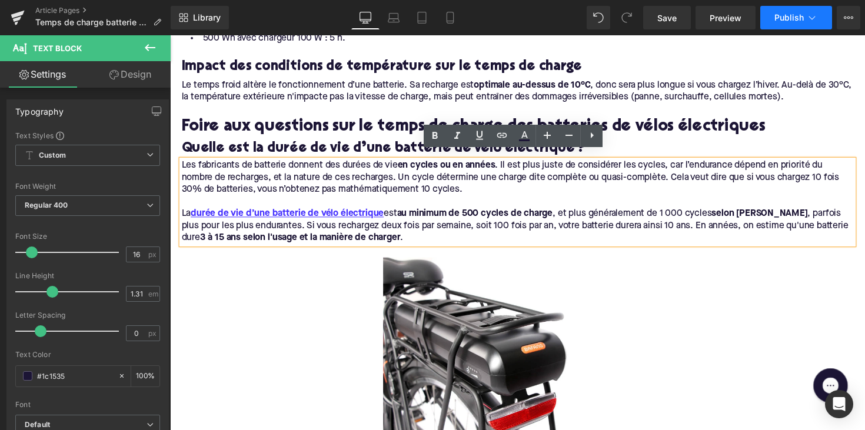
click at [785, 21] on span "Publish" at bounding box center [789, 17] width 29 height 9
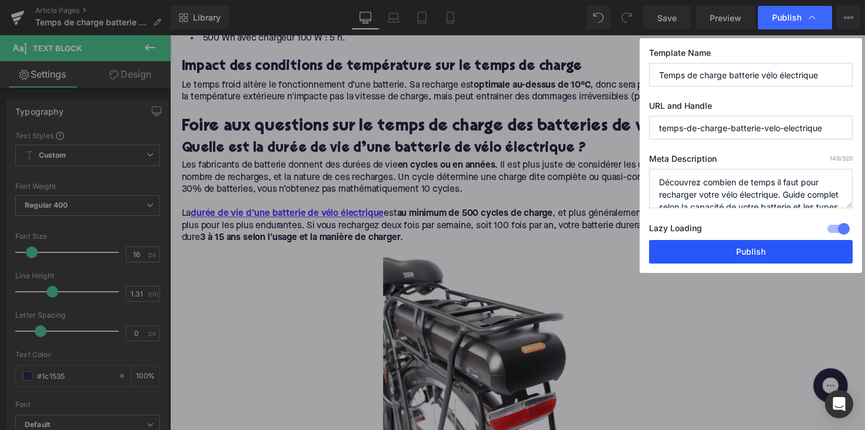
drag, startPoint x: 755, startPoint y: 253, endPoint x: 598, endPoint y: 222, distance: 159.4
click at [755, 253] on button "Publish" at bounding box center [751, 252] width 204 height 24
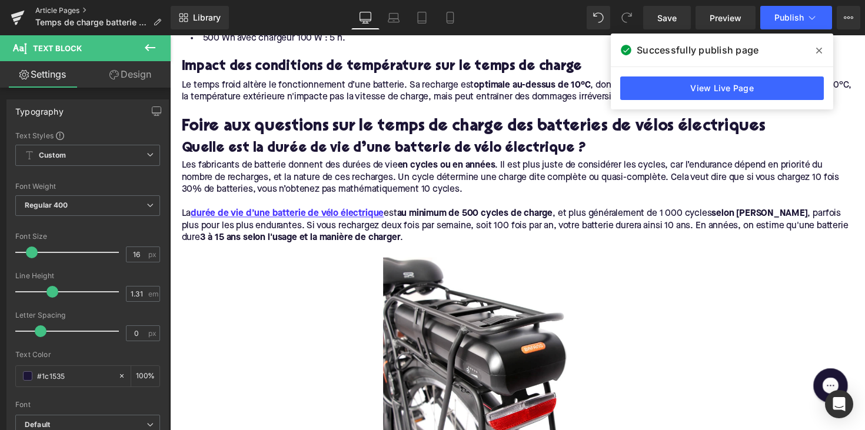
click at [59, 11] on link "Article Pages" at bounding box center [102, 10] width 135 height 9
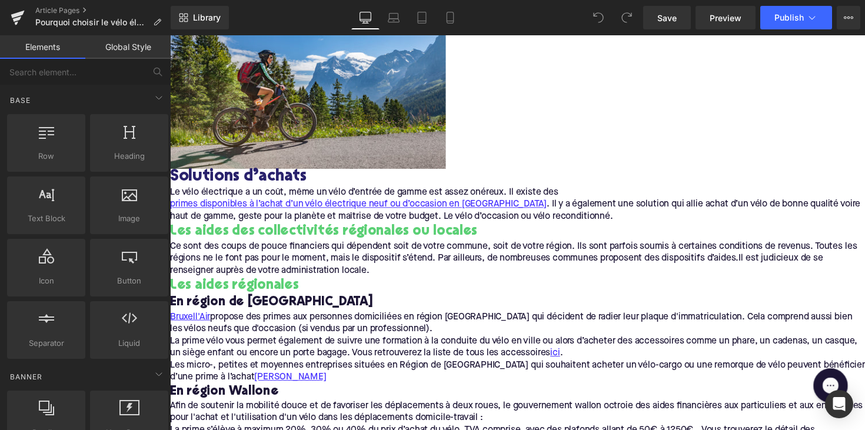
scroll to position [946, 0]
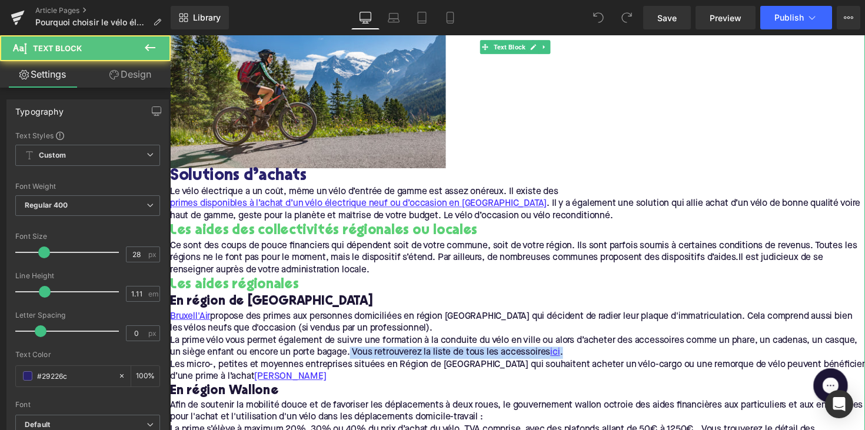
drag, startPoint x: 613, startPoint y: 360, endPoint x: 392, endPoint y: 357, distance: 220.7
click at [392, 357] on p "[PERSON_NAME]Air propose des primes aux personnes domiciliées en région [GEOGRA…" at bounding box center [526, 354] width 712 height 74
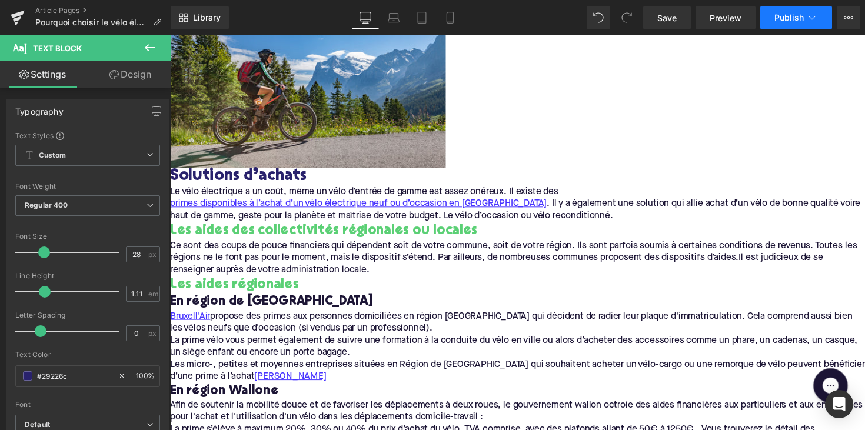
click at [788, 21] on span "Publish" at bounding box center [789, 17] width 29 height 9
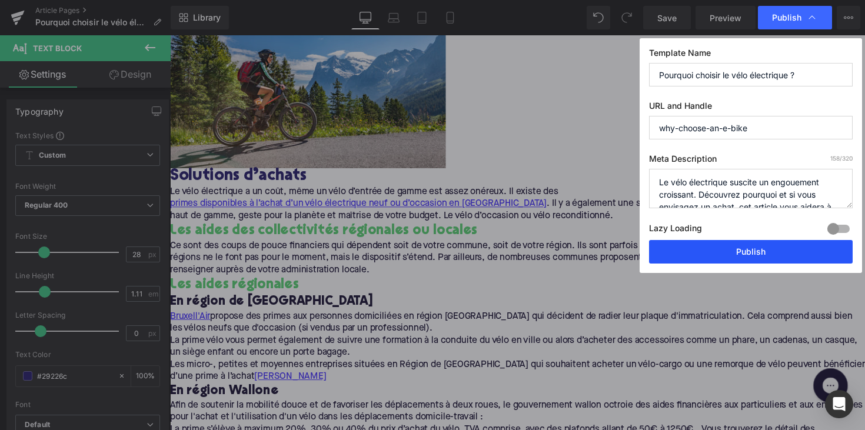
click at [753, 254] on button "Publish" at bounding box center [751, 252] width 204 height 24
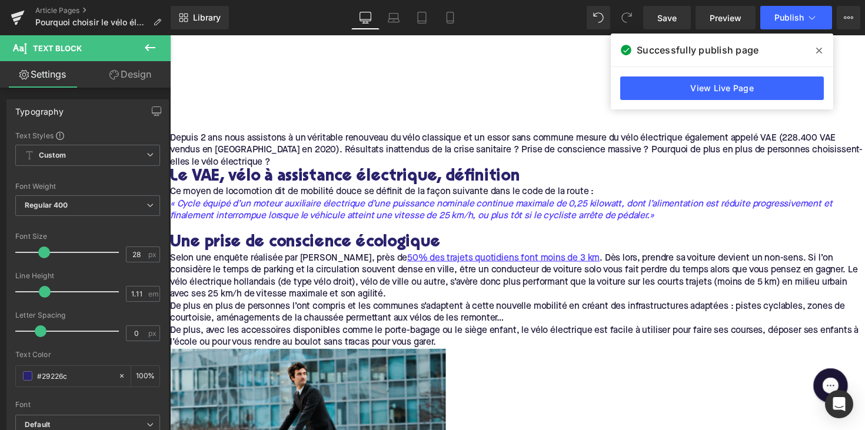
click at [65, 5] on div "Article Pages Pourquoi choisir le vélo électrique ?" at bounding box center [85, 17] width 171 height 35
click at [74, 13] on link "Article Pages" at bounding box center [102, 10] width 135 height 9
